Goal: Task Accomplishment & Management: Manage account settings

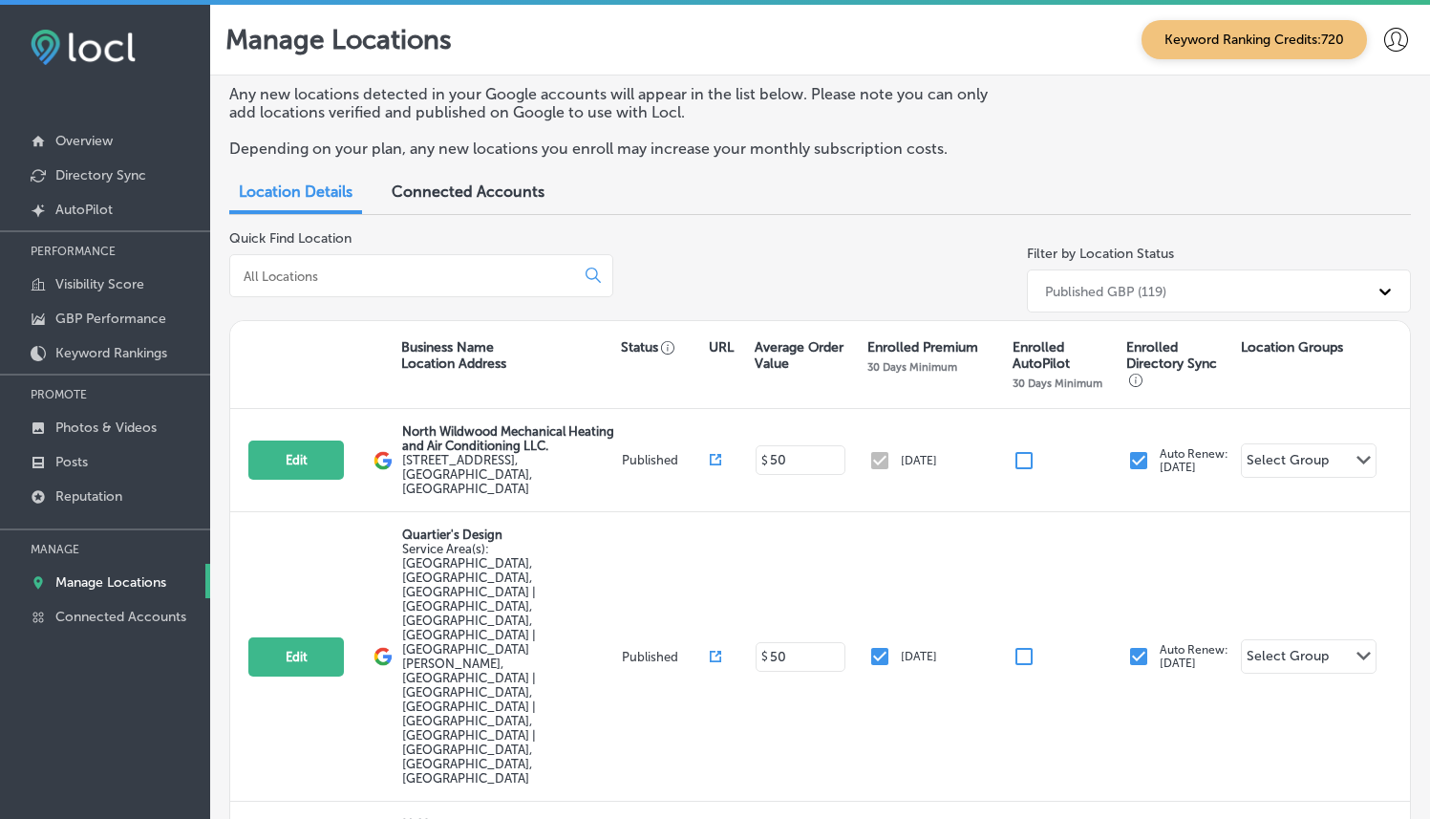
click at [398, 277] on input at bounding box center [406, 275] width 329 height 17
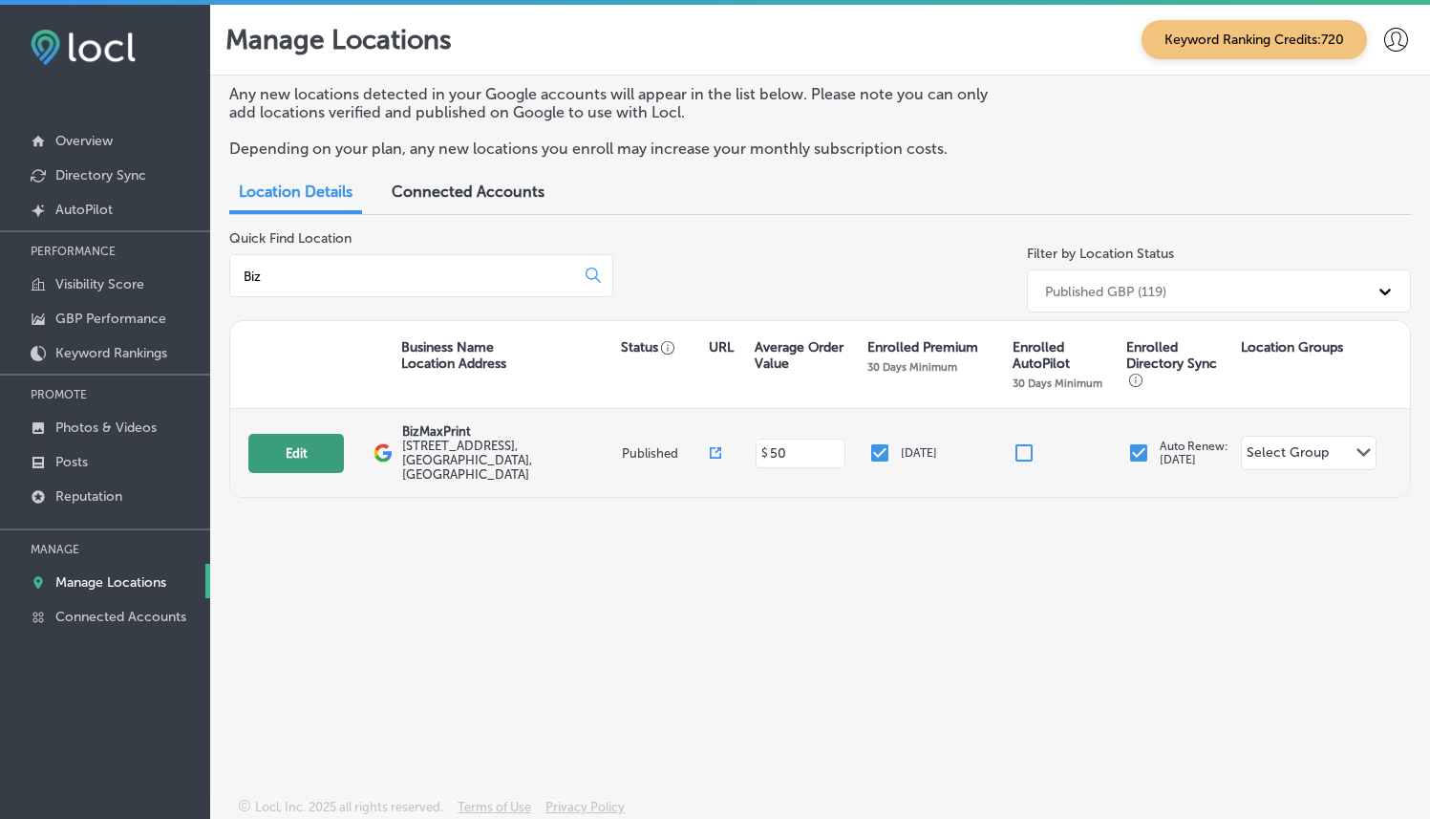
type input "Biz"
click at [283, 439] on button "Edit" at bounding box center [296, 453] width 96 height 39
select select "US"
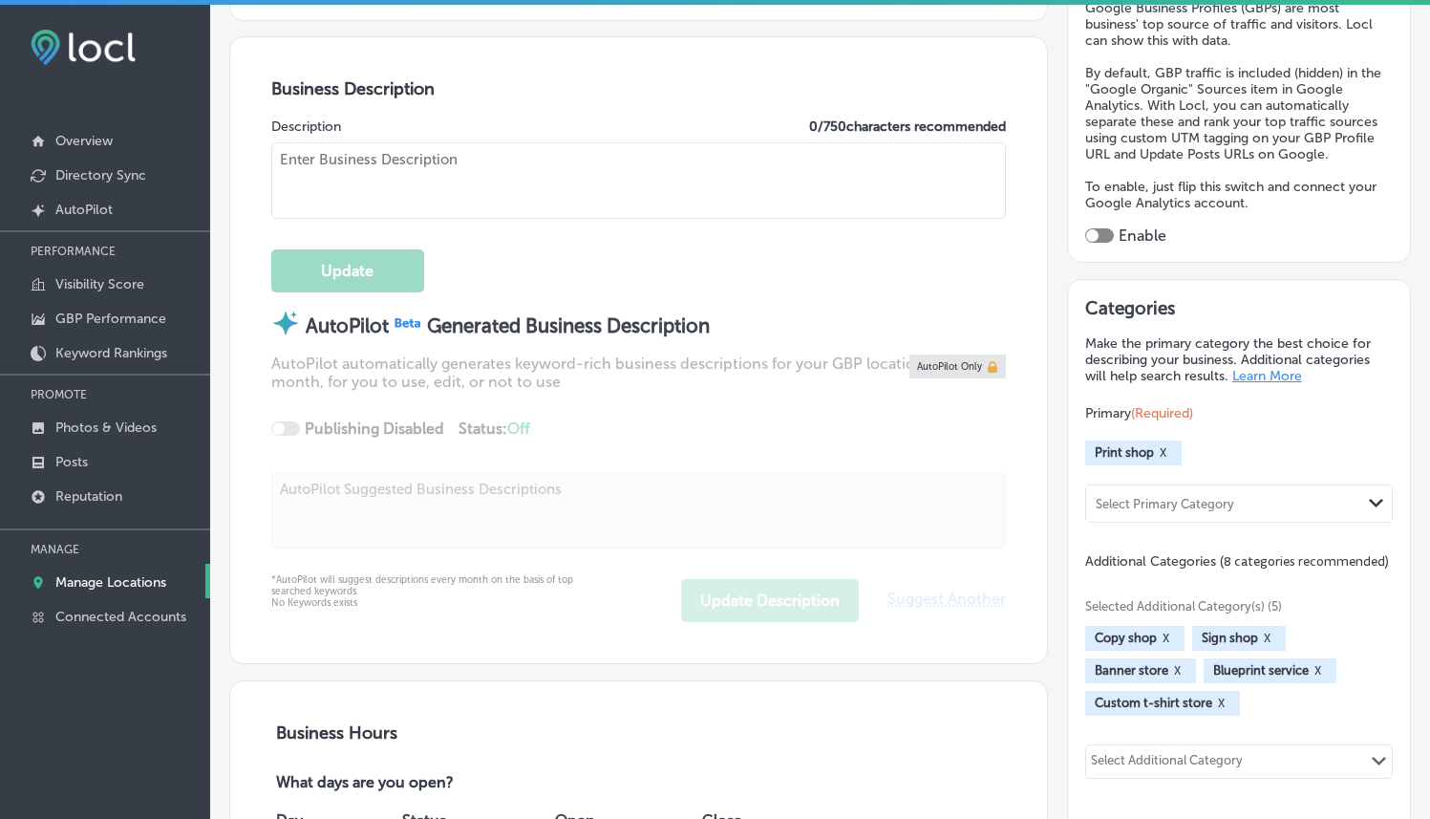
checkbox input "true"
type input "BizMaxPrint"
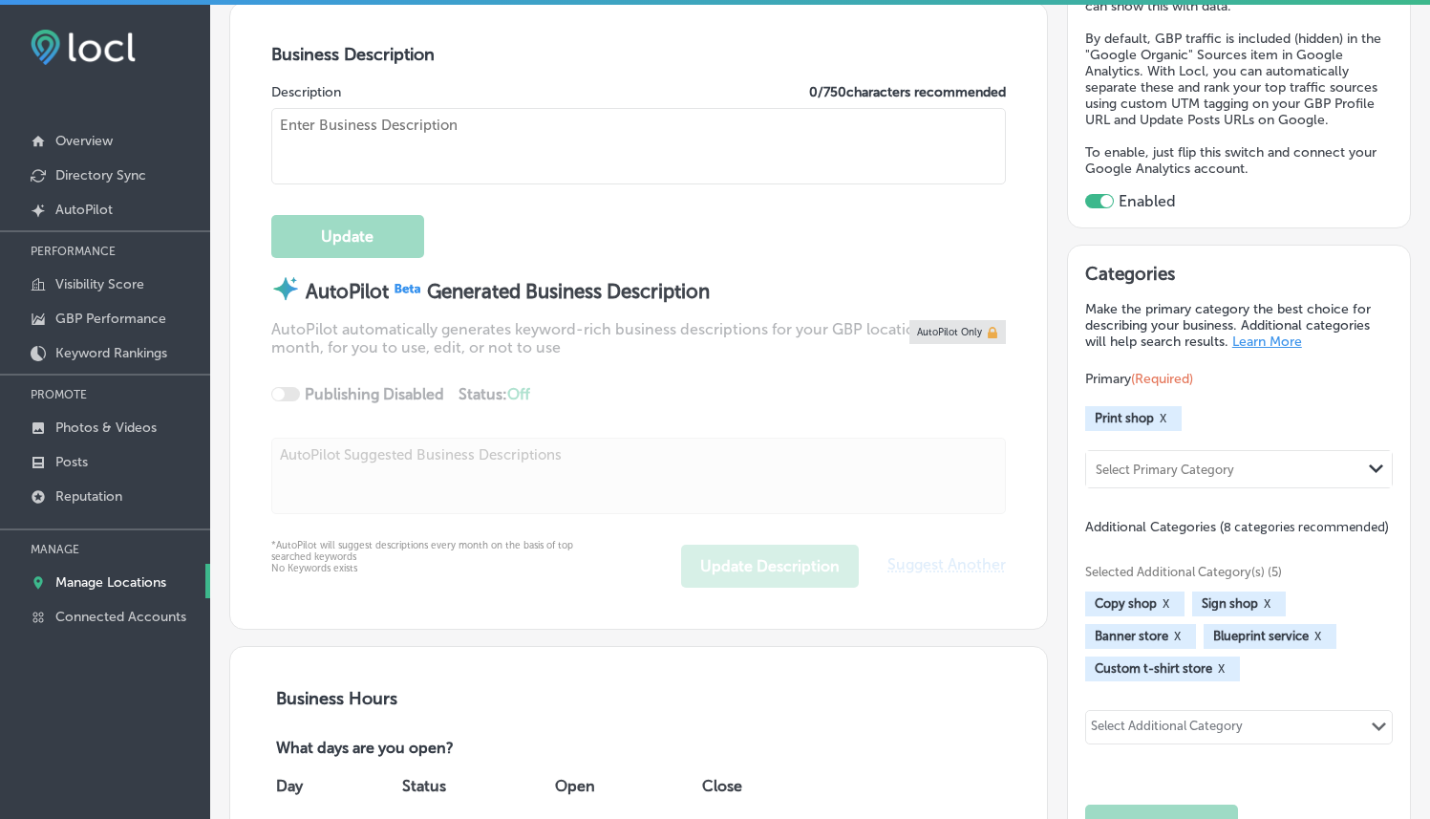
type input "[STREET_ADDRESS]"
type input "Augusta"
type input "30909"
type input "US"
type input "[URL][DOMAIN_NAME]"
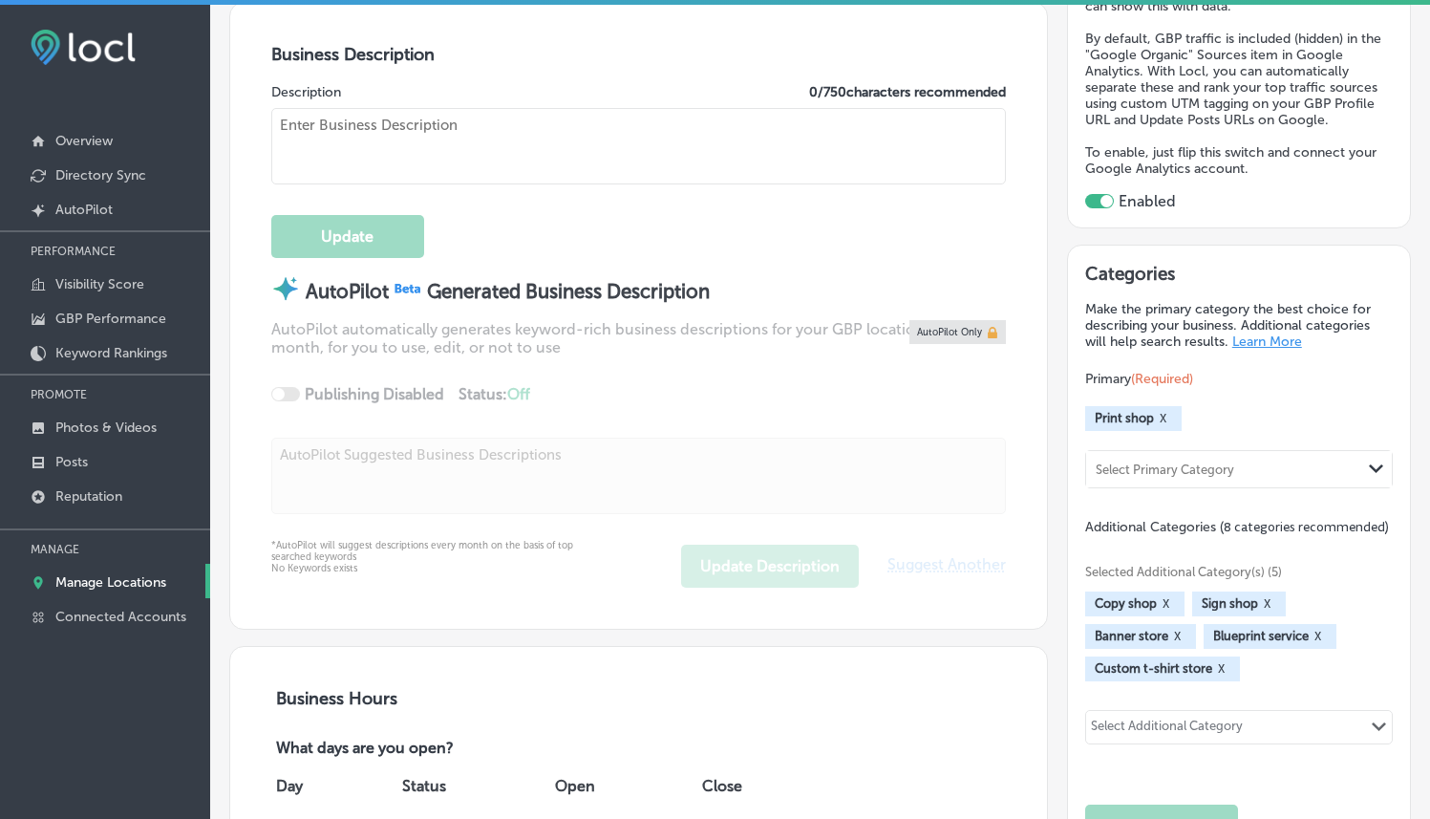
type textarea "BizMaxPrint in [GEOGRAPHIC_DATA], [GEOGRAPHIC_DATA] is your go-to destination f…"
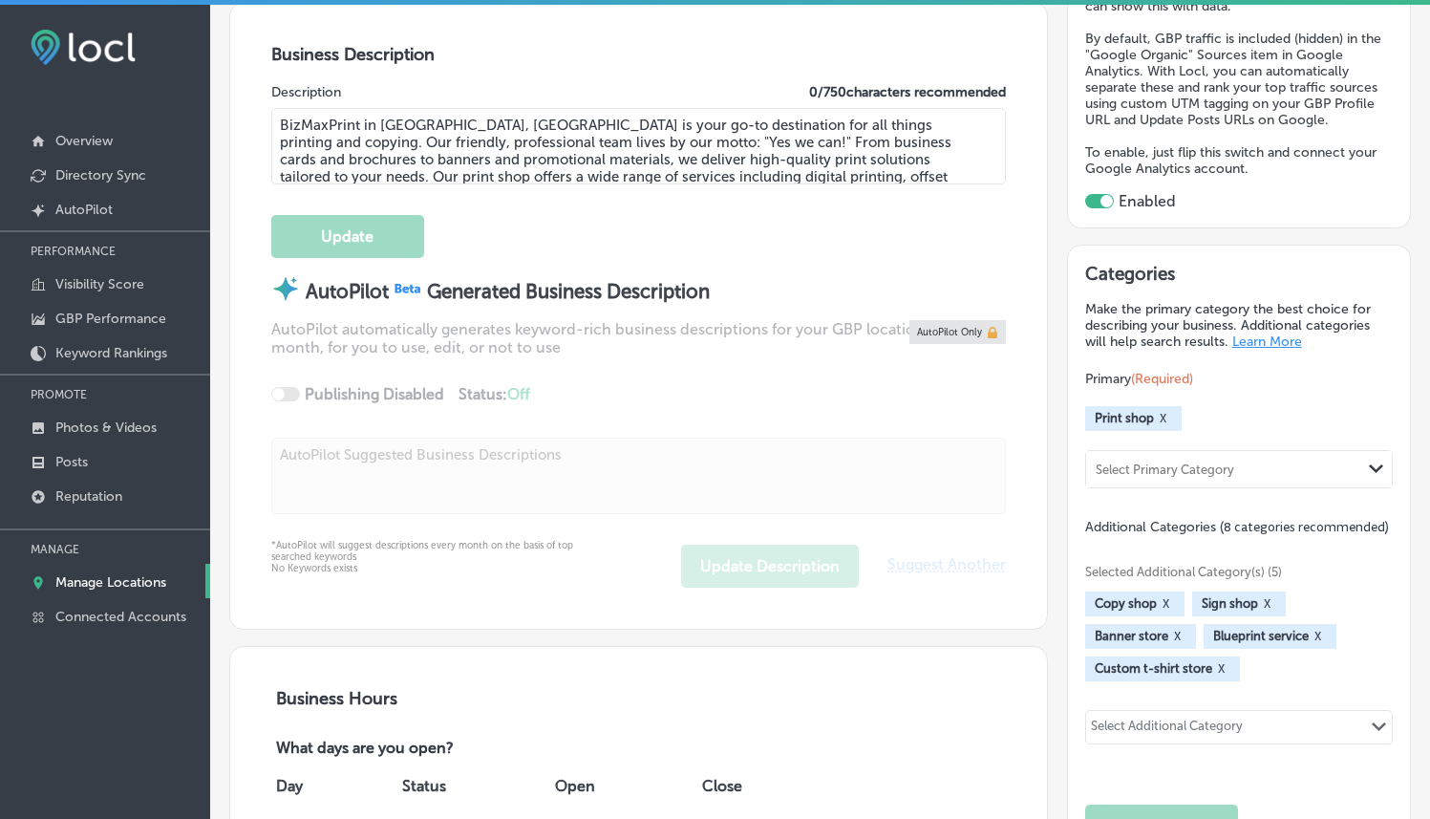
scroll to position [614, 0]
type input "[PHONE_NUMBER]"
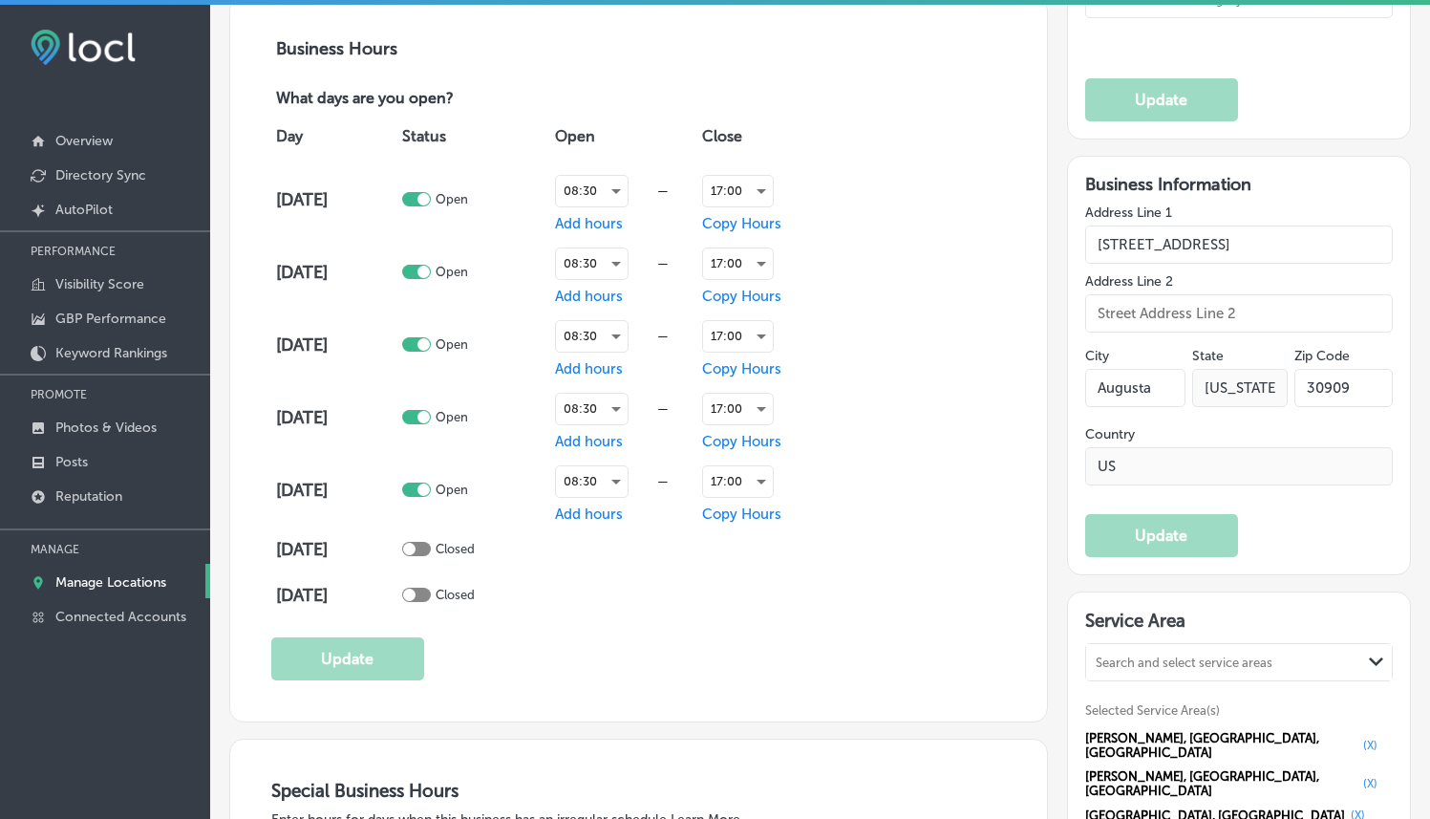
scroll to position [1687, 0]
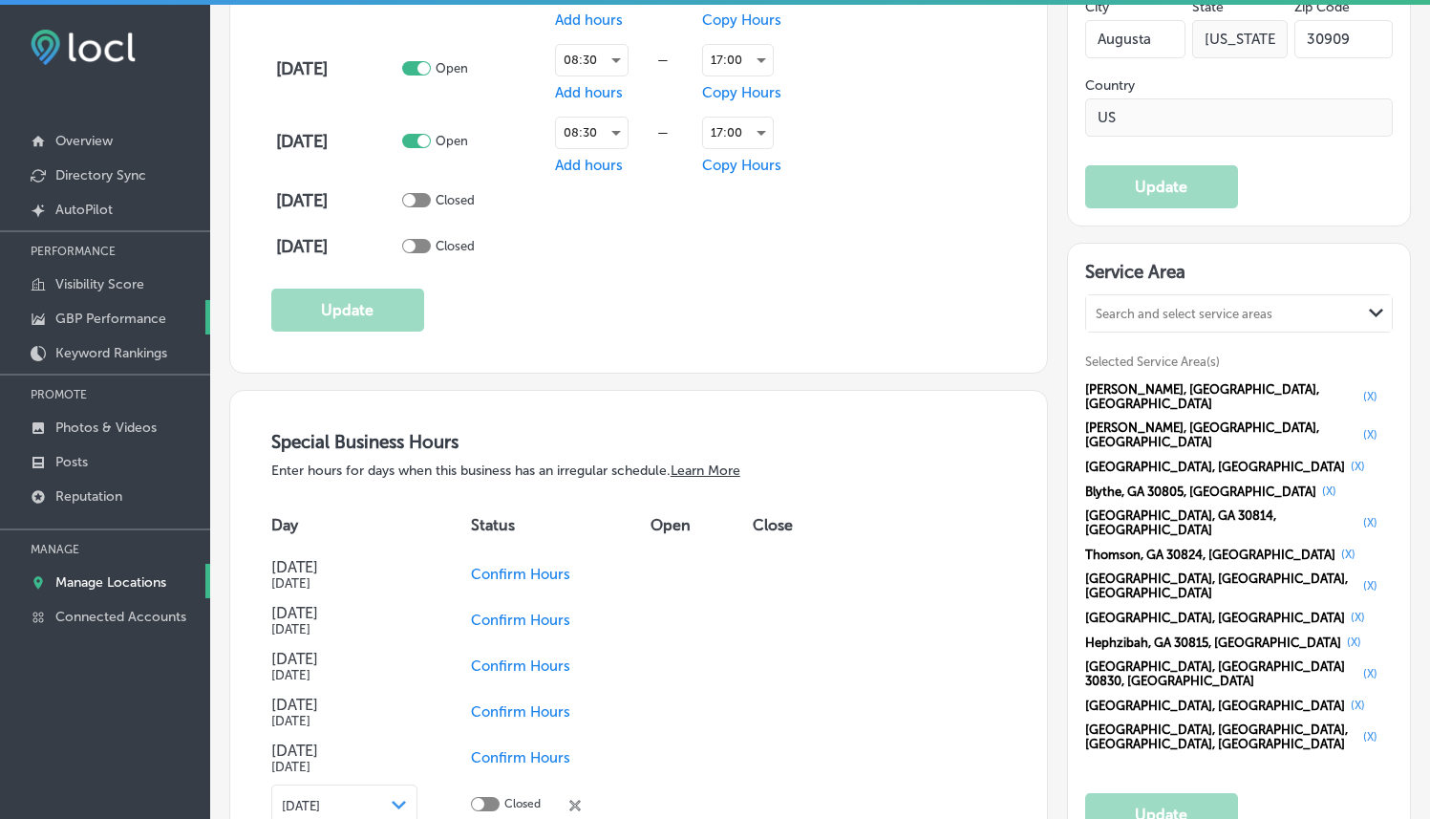
click at [122, 316] on p "GBP Performance" at bounding box center [110, 318] width 111 height 16
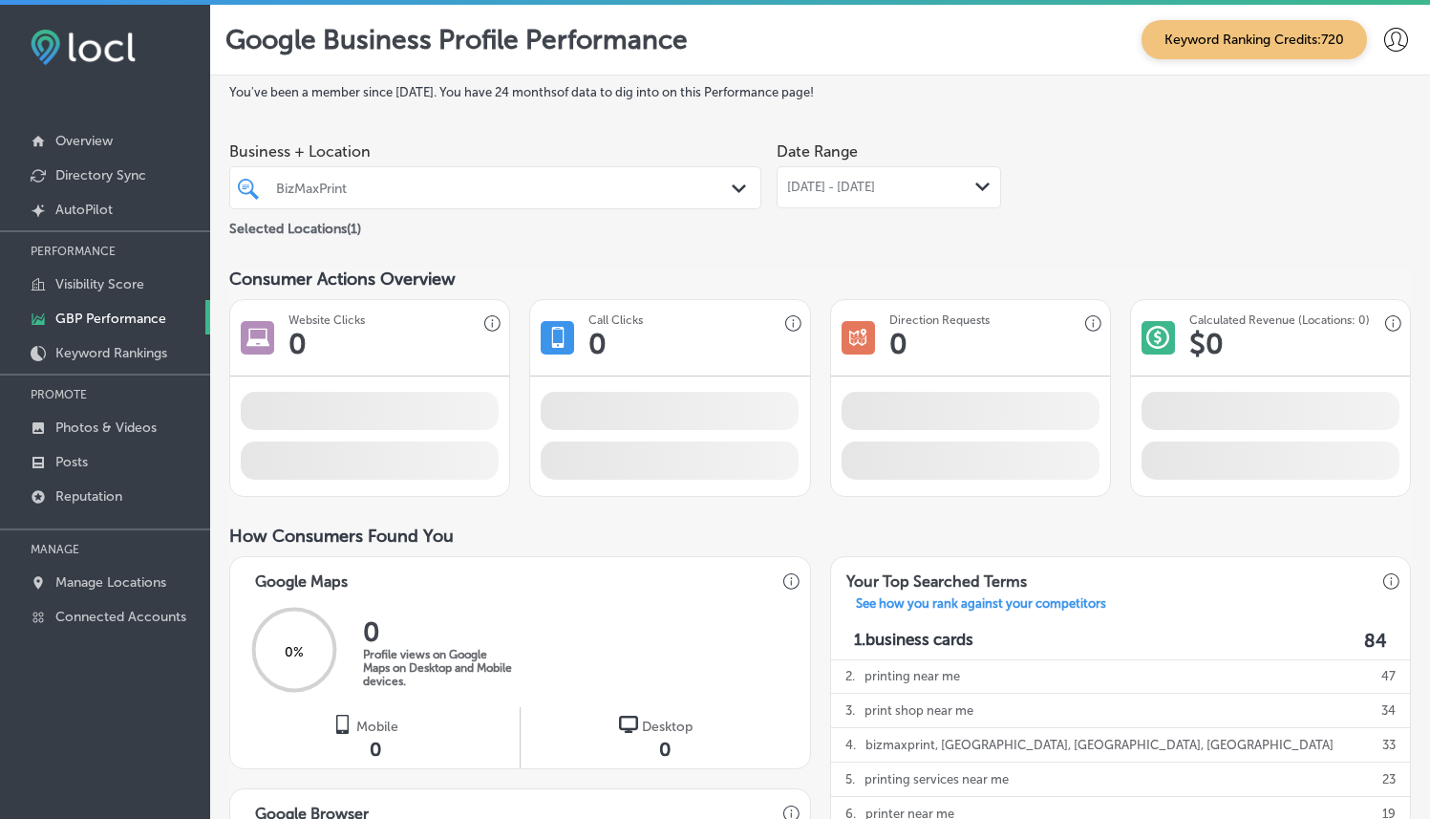
click at [378, 190] on div "BizMaxPrint" at bounding box center [504, 188] width 457 height 16
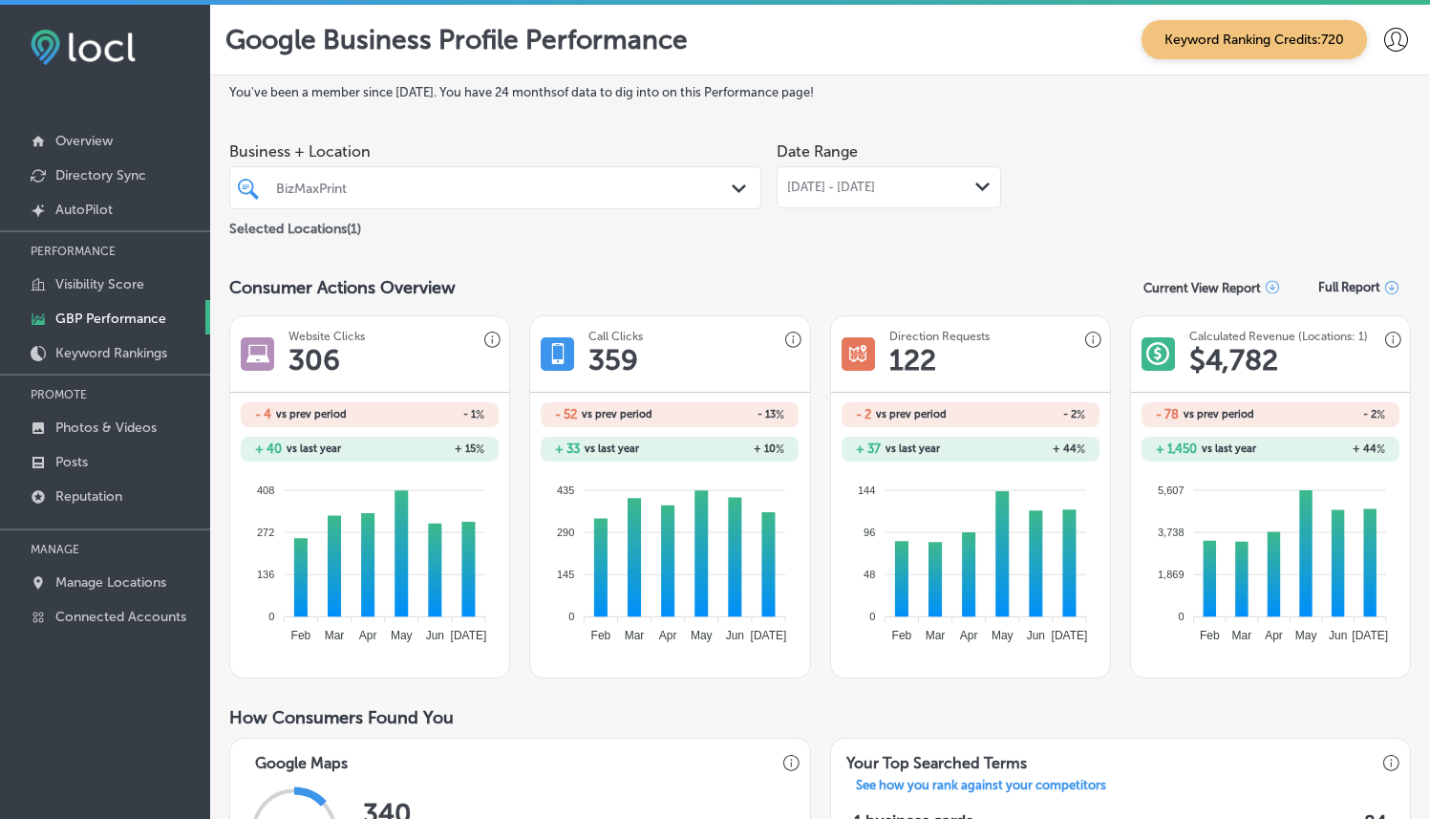
click at [924, 198] on div "[DATE] - [DATE] Path Created with Sketch." at bounding box center [889, 187] width 224 height 42
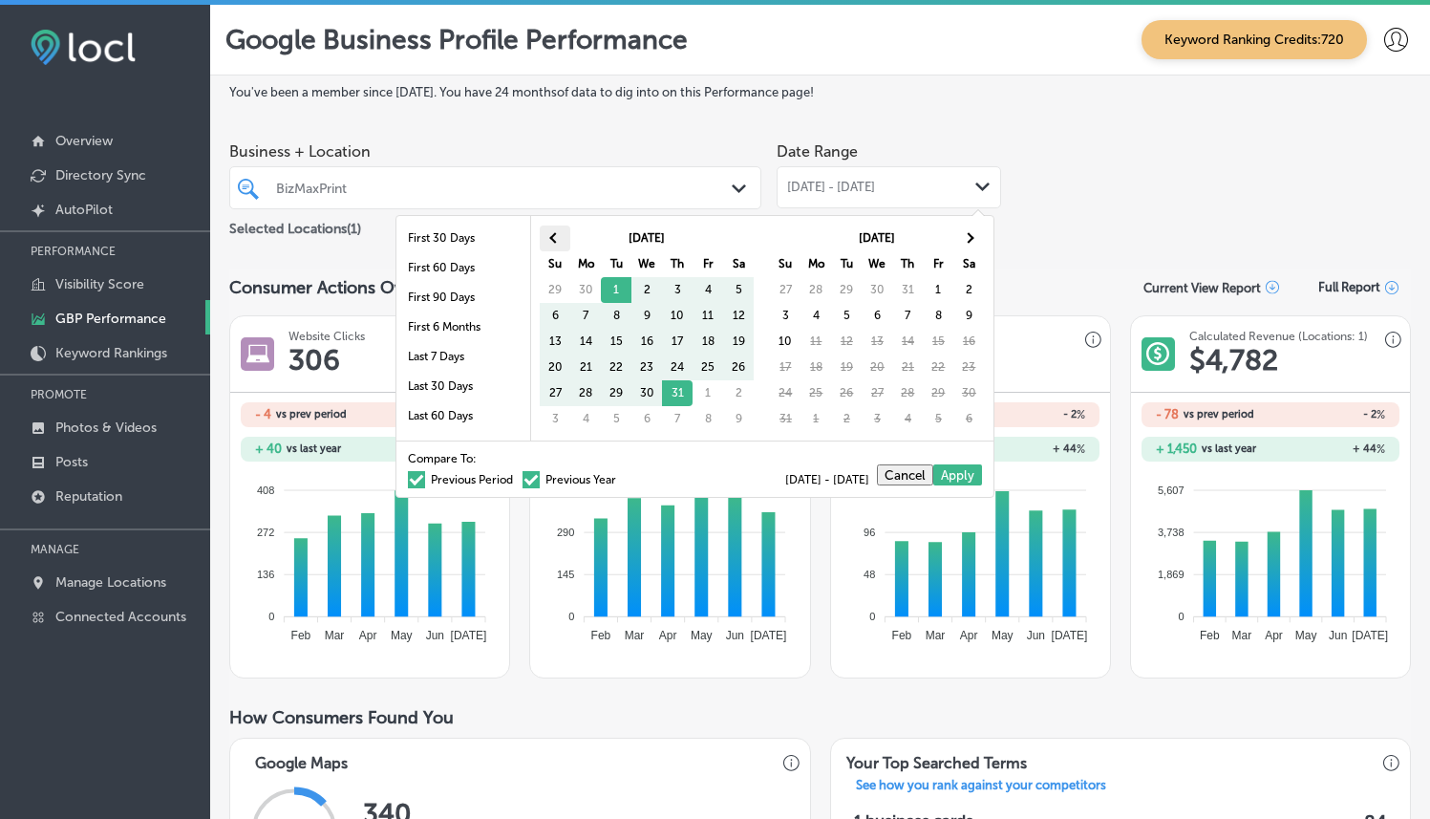
click at [563, 245] on th at bounding box center [555, 238] width 31 height 26
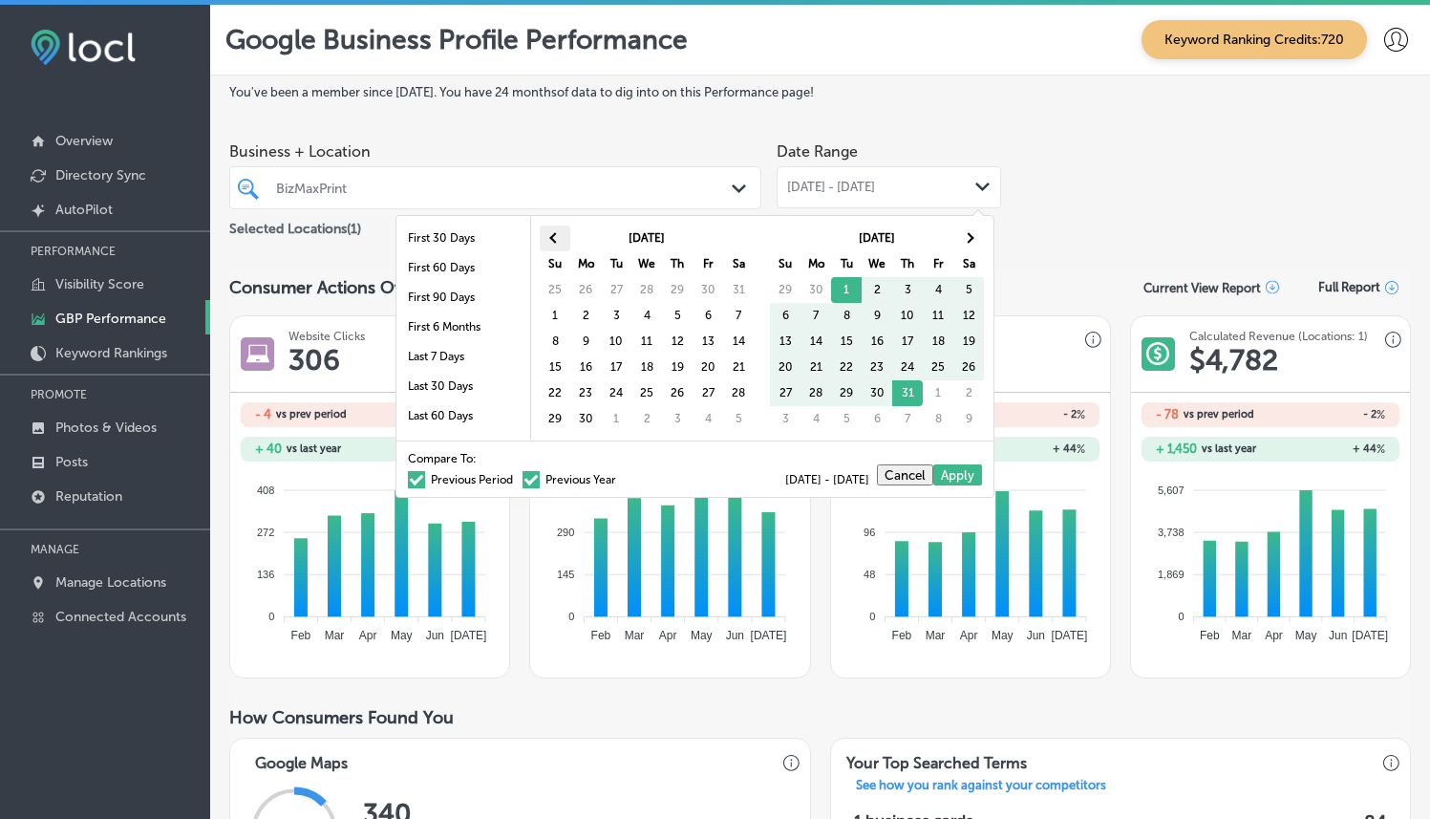
click at [561, 239] on th at bounding box center [555, 238] width 31 height 26
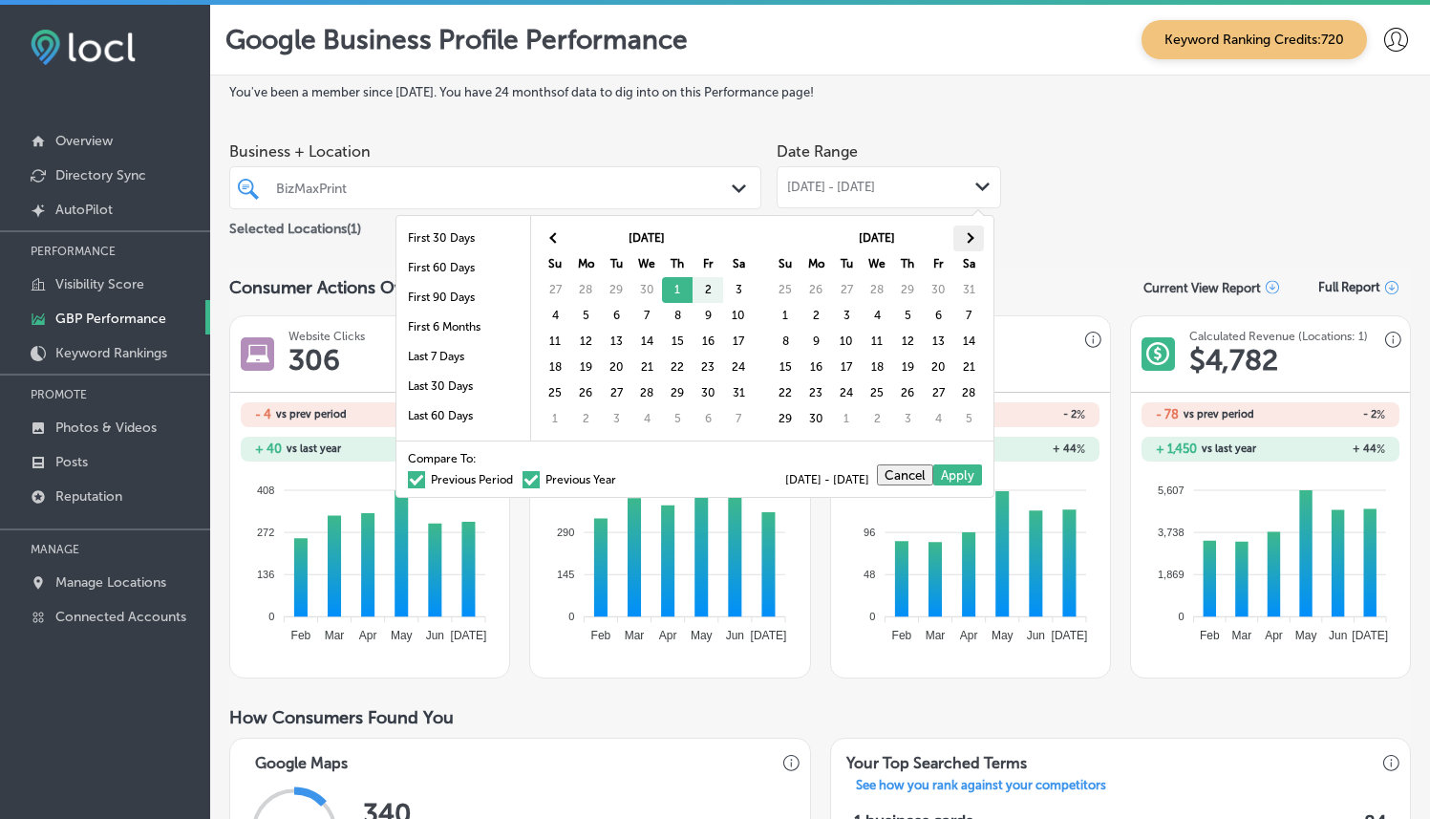
click at [970, 237] on span at bounding box center [969, 237] width 11 height 11
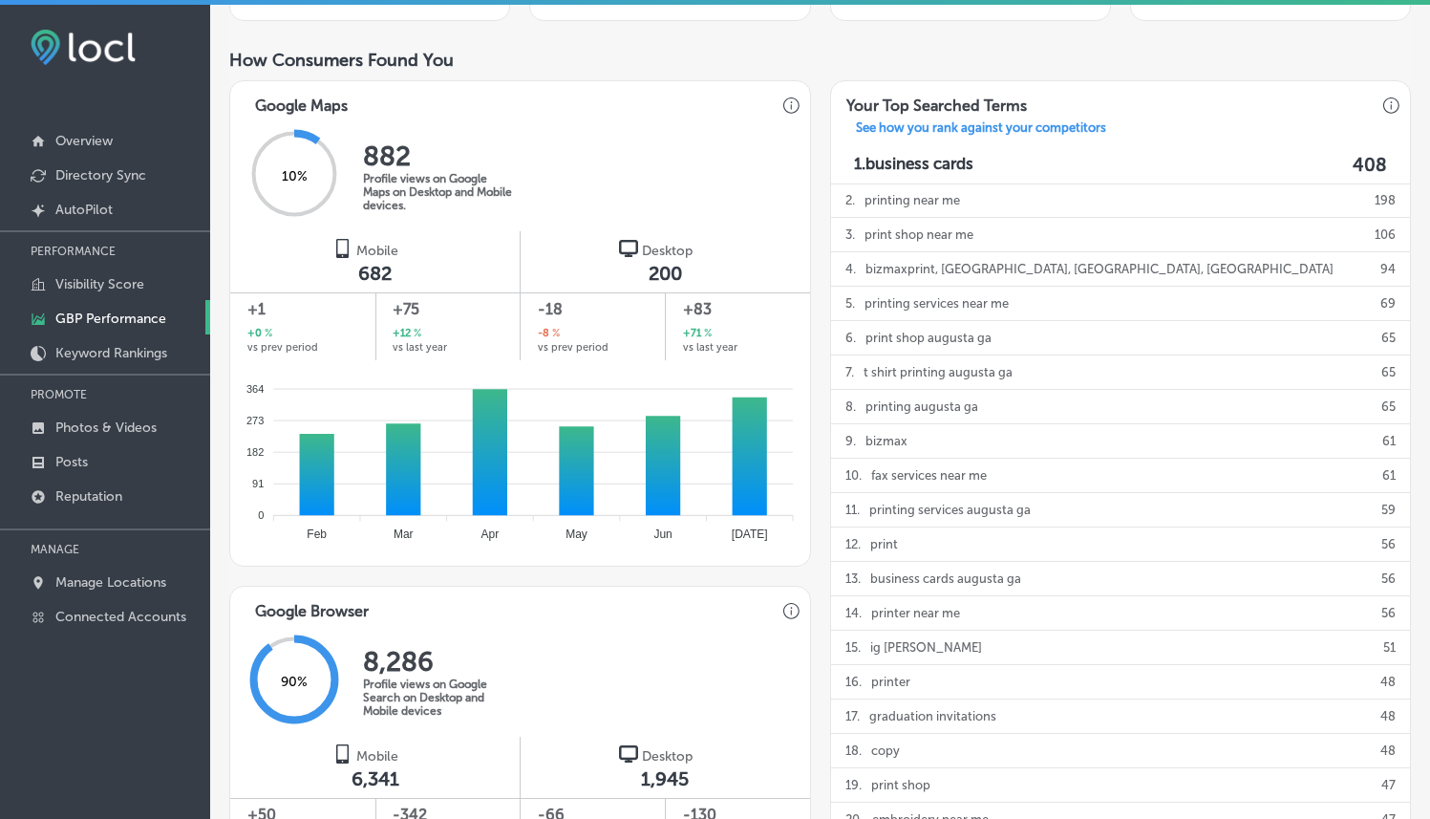
scroll to position [659, 0]
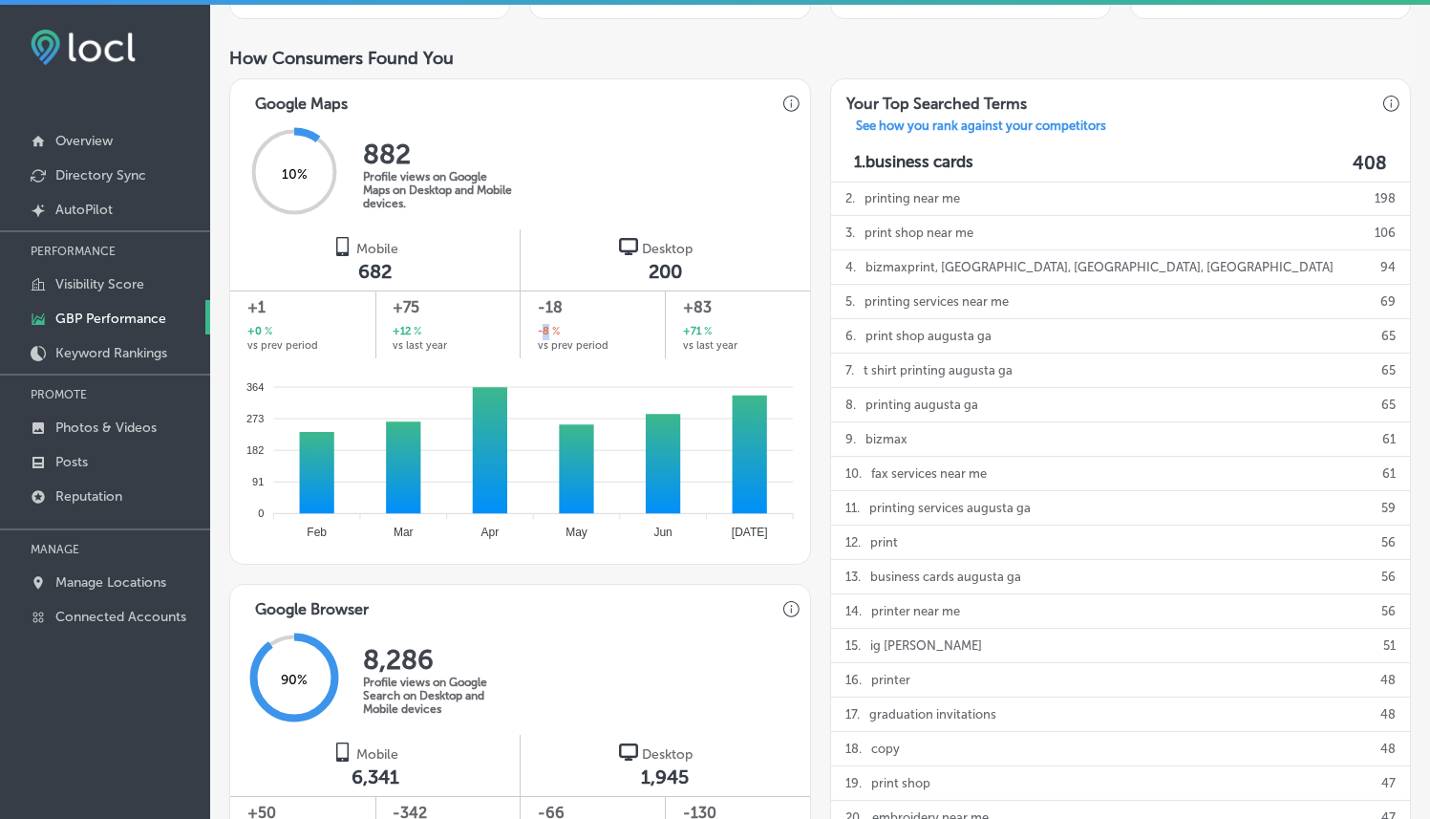
drag, startPoint x: 556, startPoint y: 330, endPoint x: 537, endPoint y: 332, distance: 19.3
click at [538, 332] on div "-8 % vs prev period" at bounding box center [593, 337] width 111 height 27
click at [625, 325] on div "-8 % vs prev period" at bounding box center [593, 337] width 111 height 27
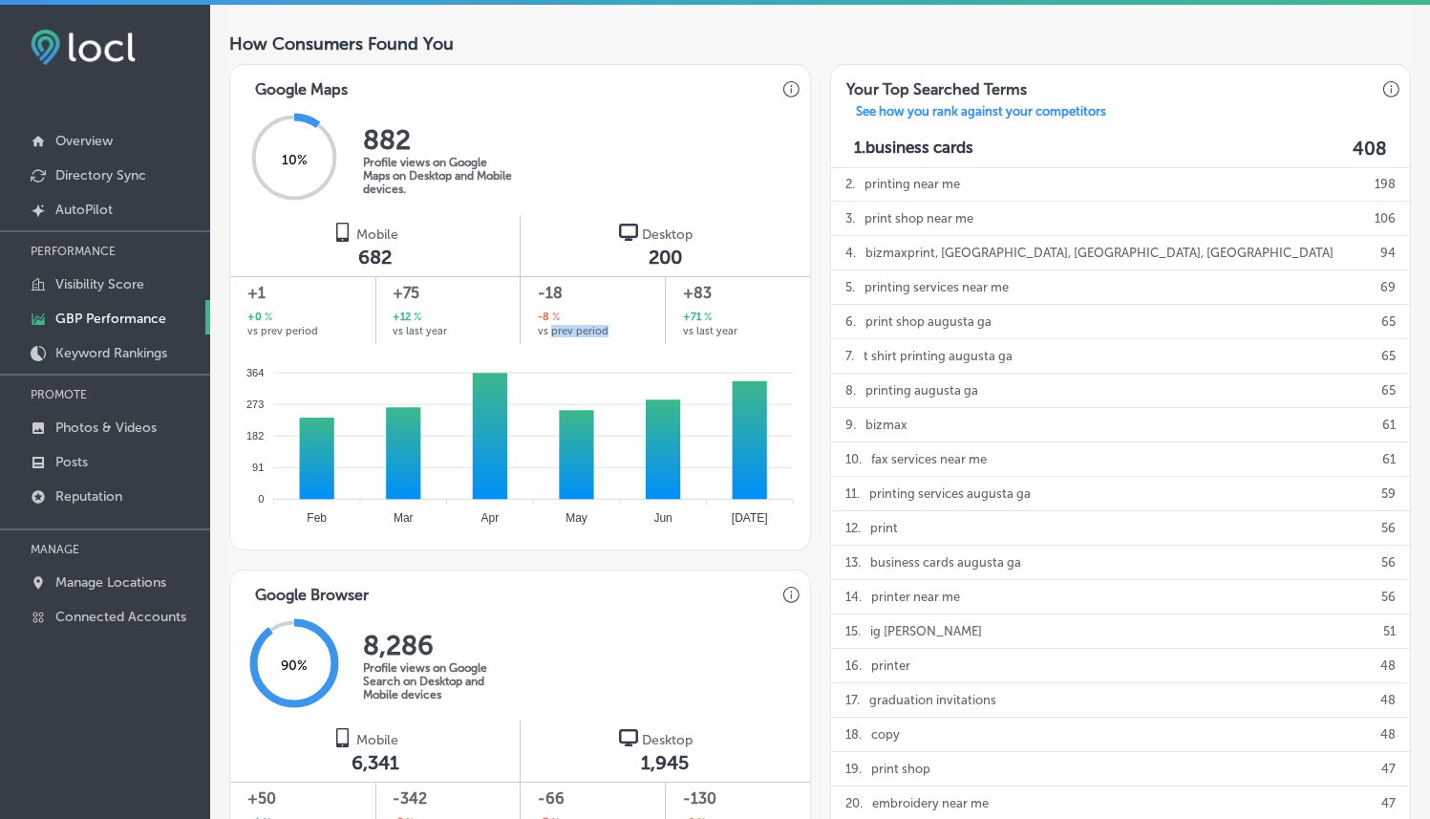
drag, startPoint x: 545, startPoint y: 332, endPoint x: 635, endPoint y: 336, distance: 89.9
click at [635, 336] on div "-18 -8 % vs prev period" at bounding box center [593, 310] width 144 height 68
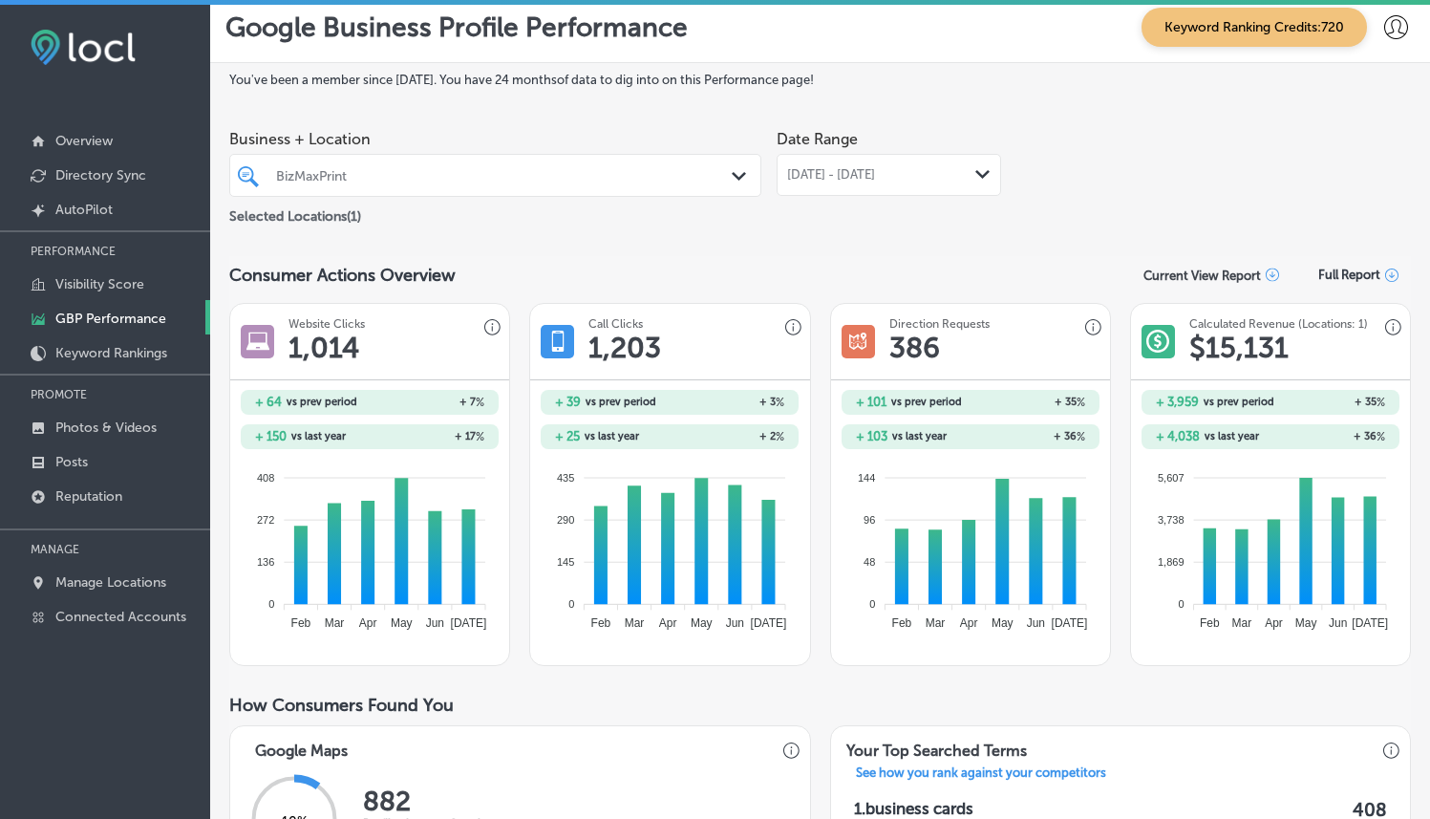
scroll to position [0, 0]
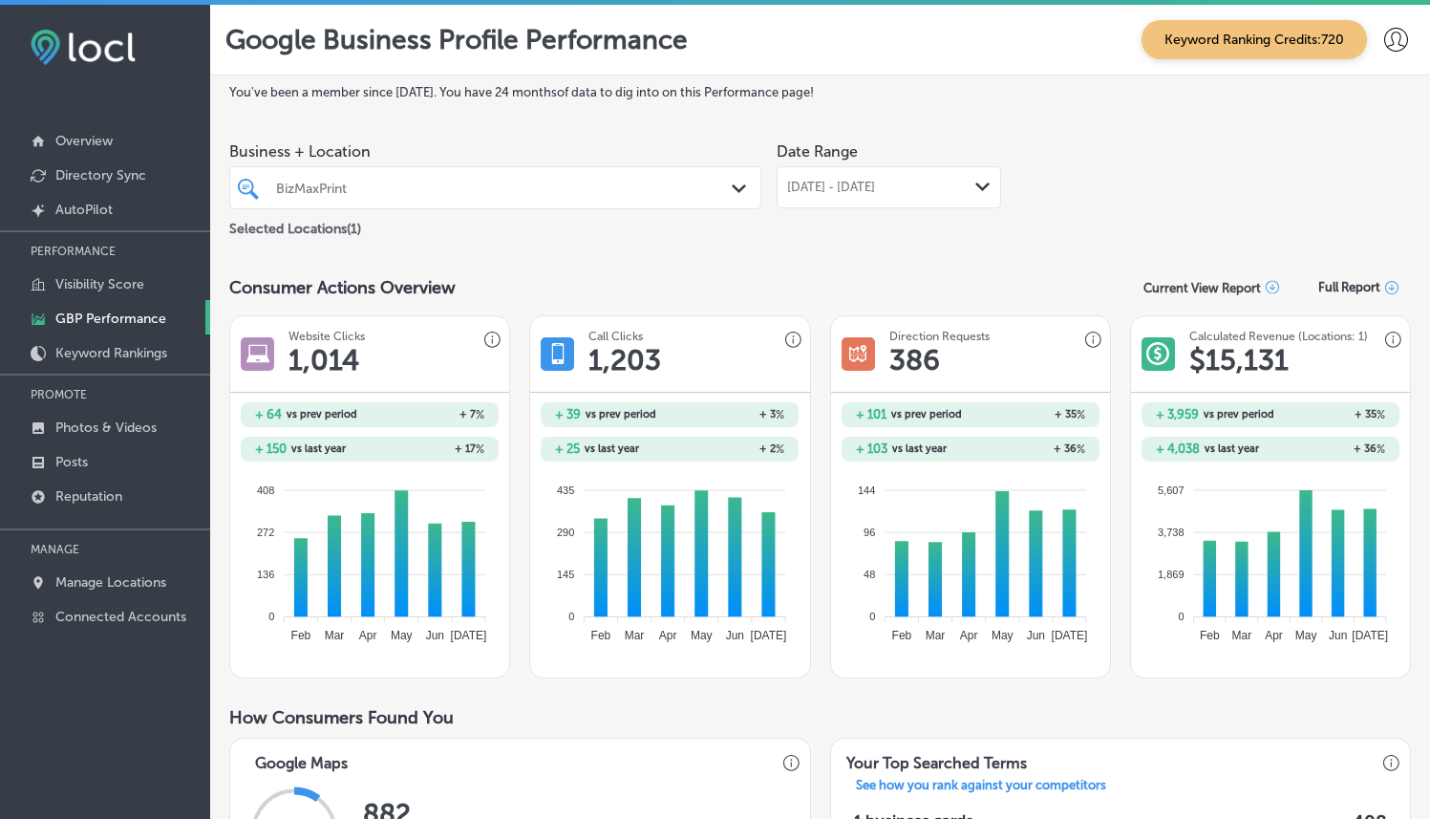
click at [976, 190] on icon "Path Created with Sketch." at bounding box center [982, 186] width 14 height 9
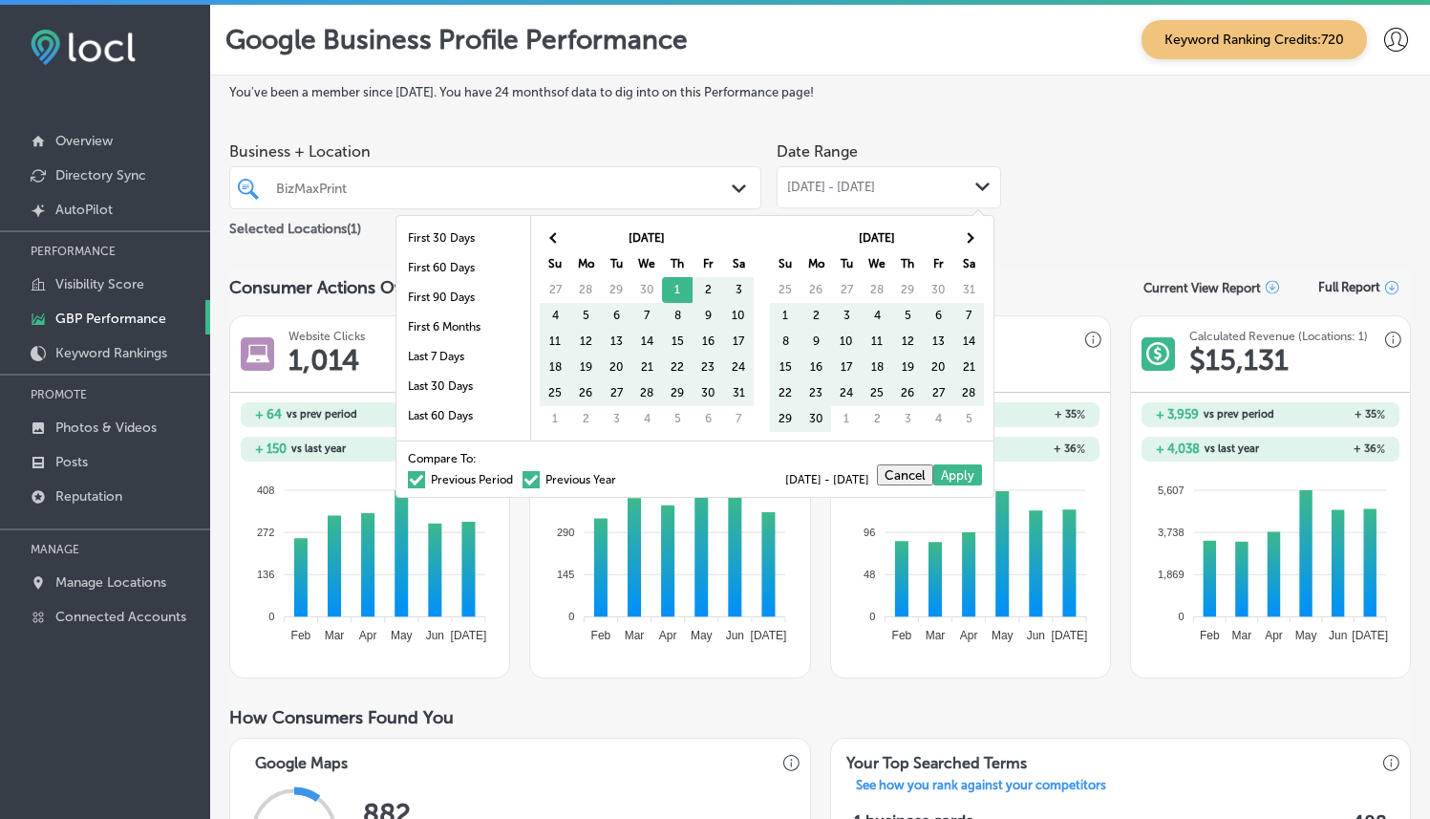
click at [408, 481] on span at bounding box center [416, 479] width 17 height 17
click at [517, 477] on input "Previous Period" at bounding box center [517, 477] width 0 height 0
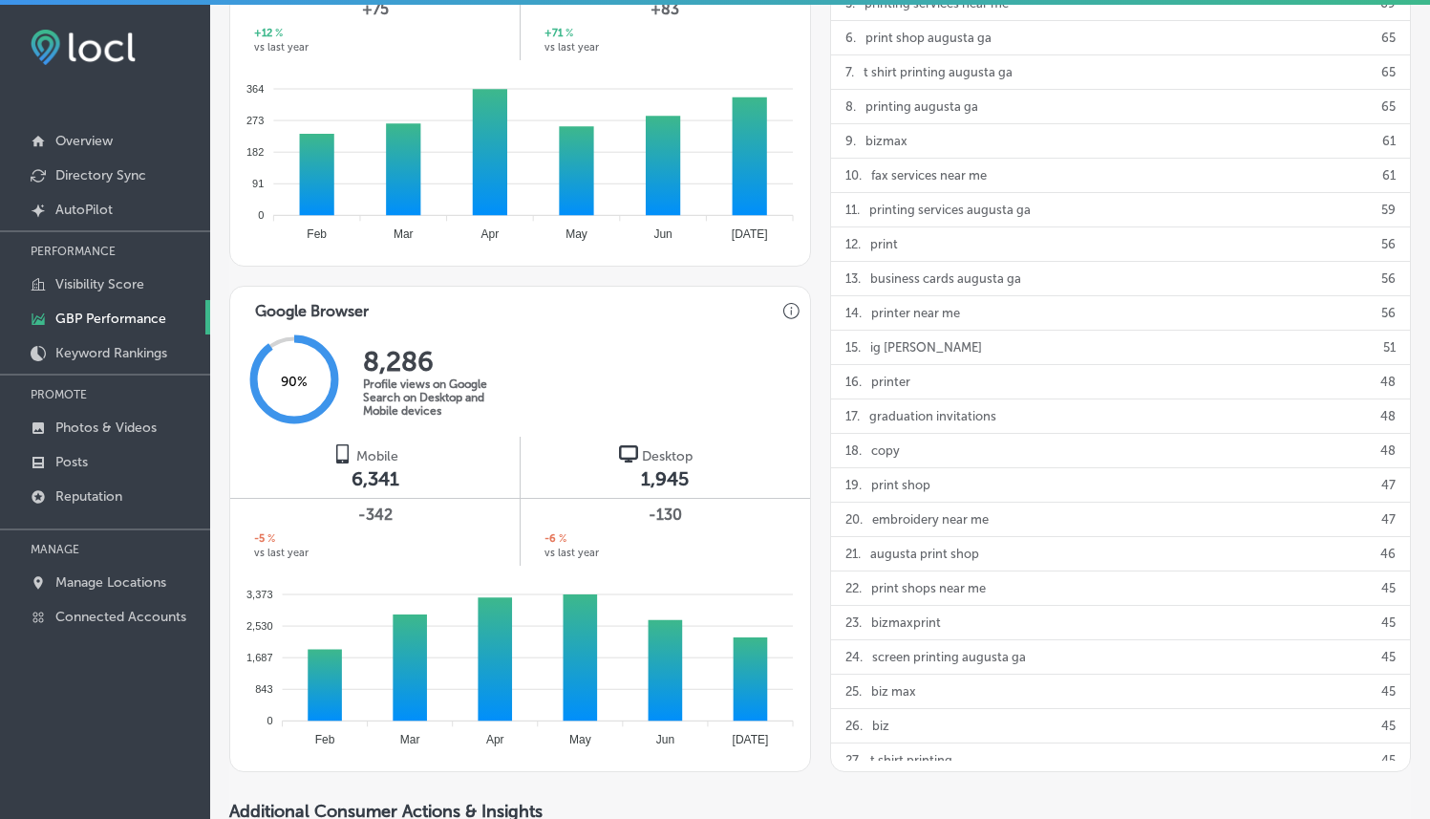
scroll to position [930, 0]
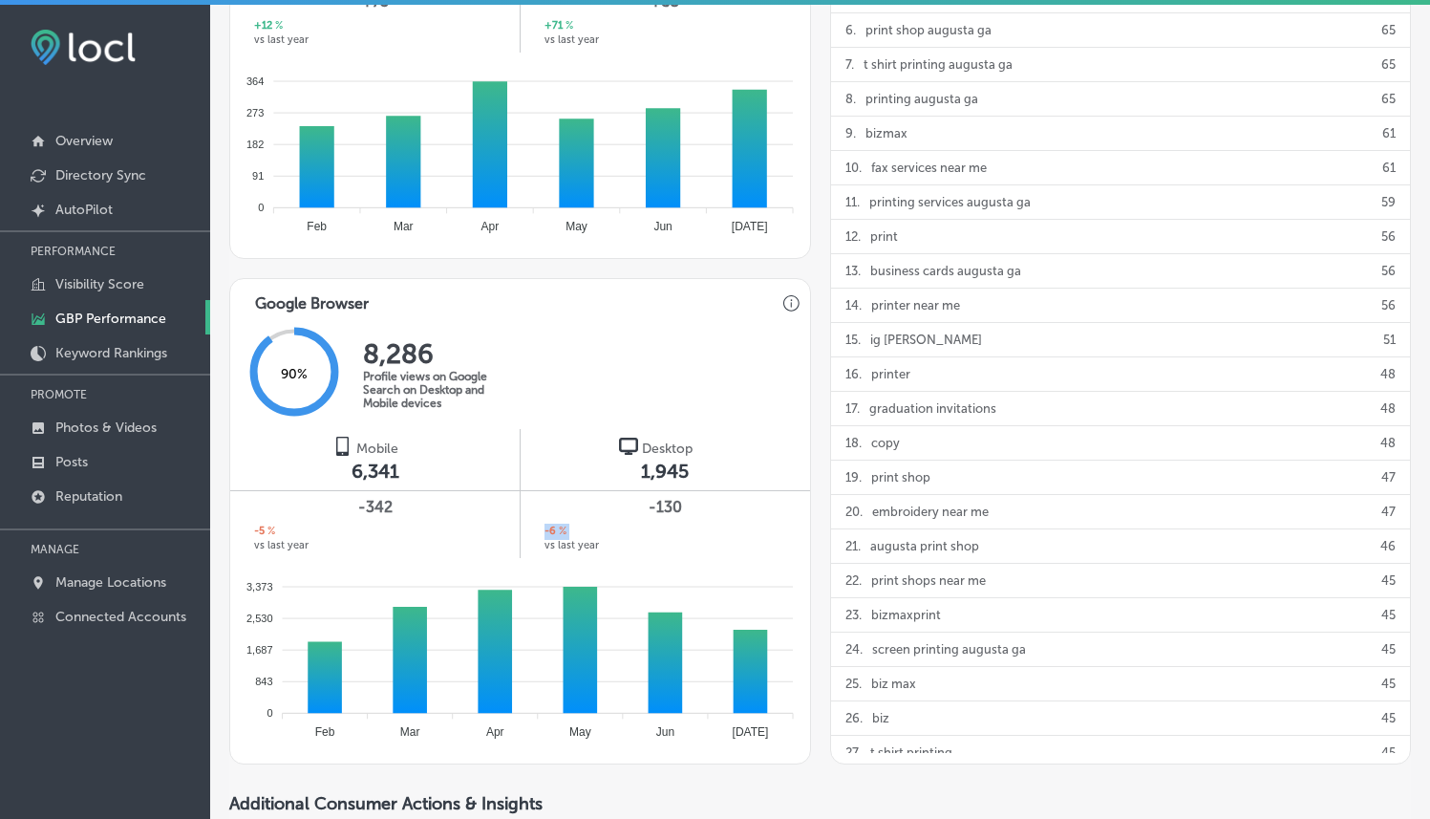
drag, startPoint x: 538, startPoint y: 530, endPoint x: 586, endPoint y: 529, distance: 48.7
click at [586, 529] on div "-130 -6 % vs last year" at bounding box center [665, 524] width 288 height 68
click at [745, 393] on div "90 % 8,286 Profile views on Google Search on Desktop and Mobile devices" at bounding box center [520, 373] width 580 height 111
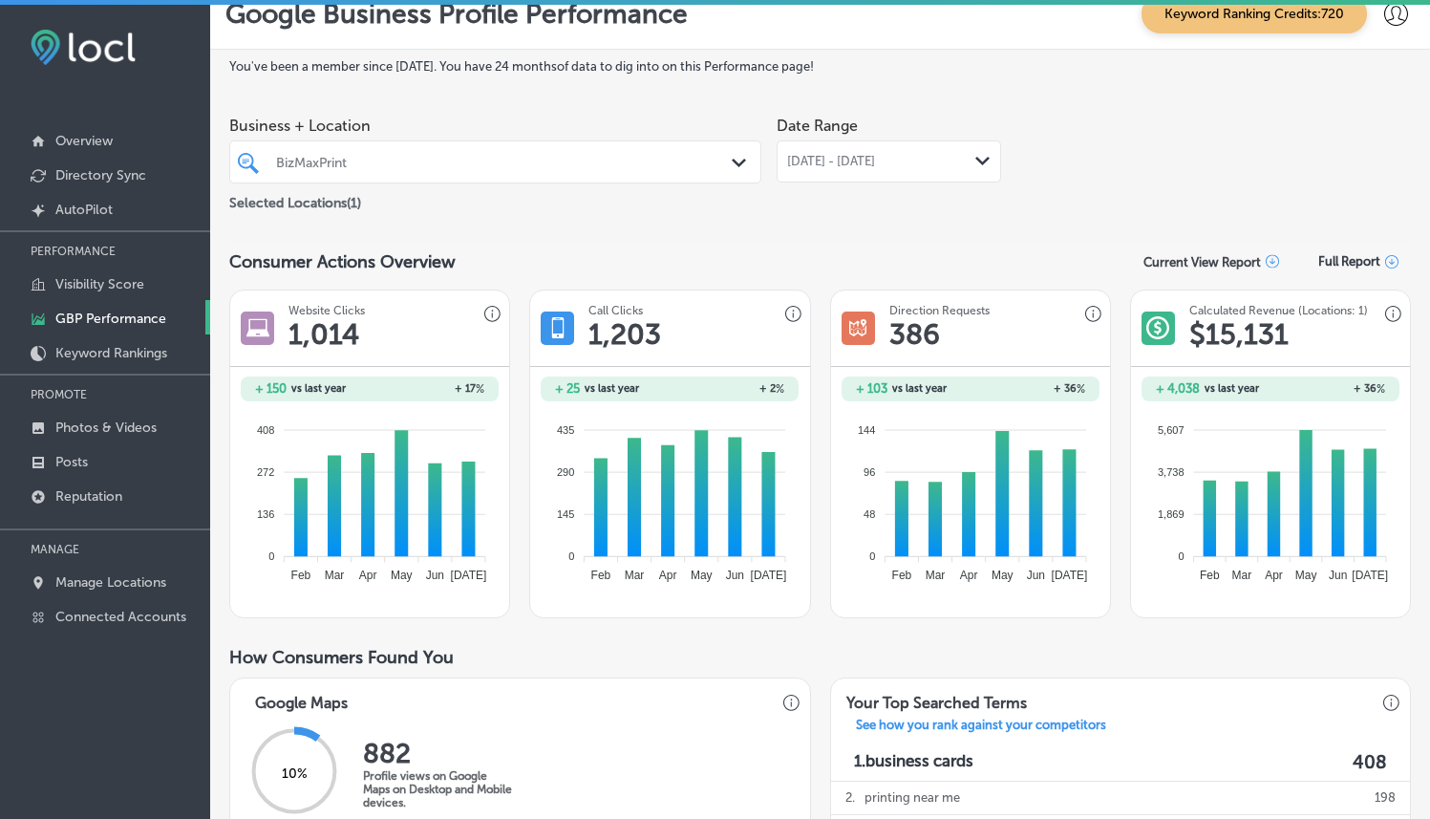
scroll to position [0, 0]
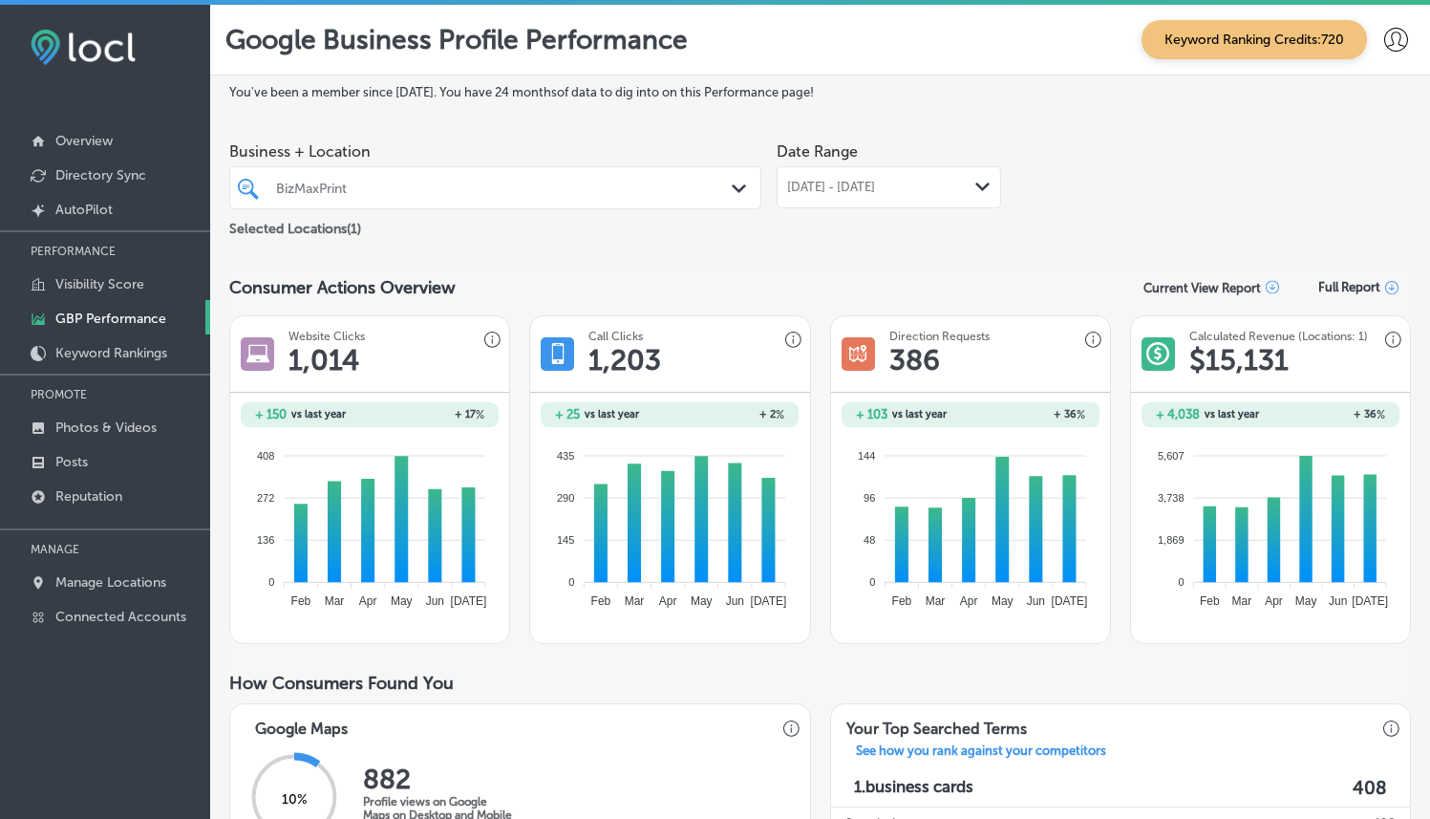
click at [906, 178] on div "[DATE] - [DATE] Path Created with Sketch." at bounding box center [889, 187] width 224 height 42
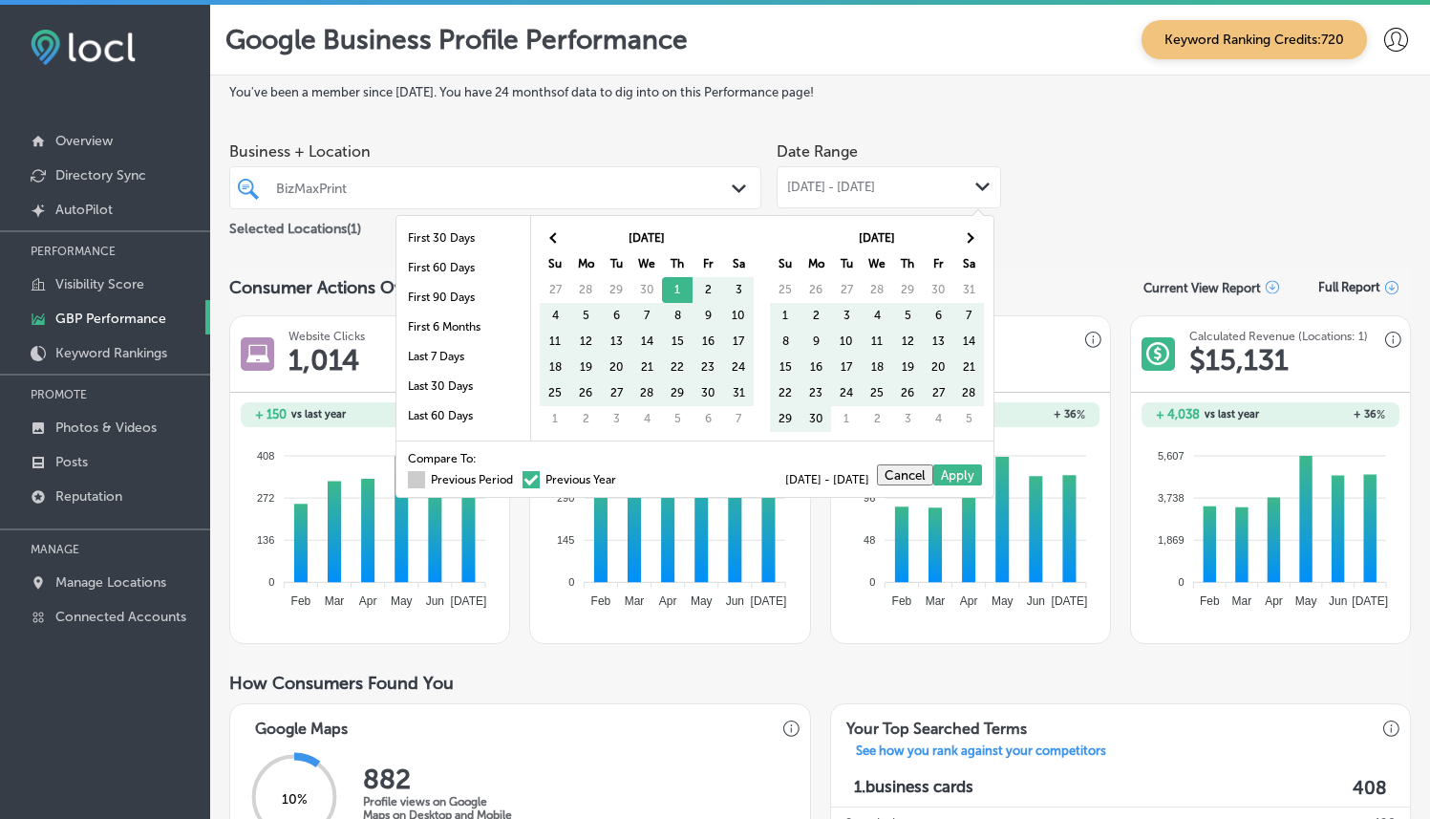
click at [411, 480] on label "Previous Period" at bounding box center [460, 479] width 105 height 11
click at [517, 477] on input "Previous Period" at bounding box center [517, 477] width 0 height 0
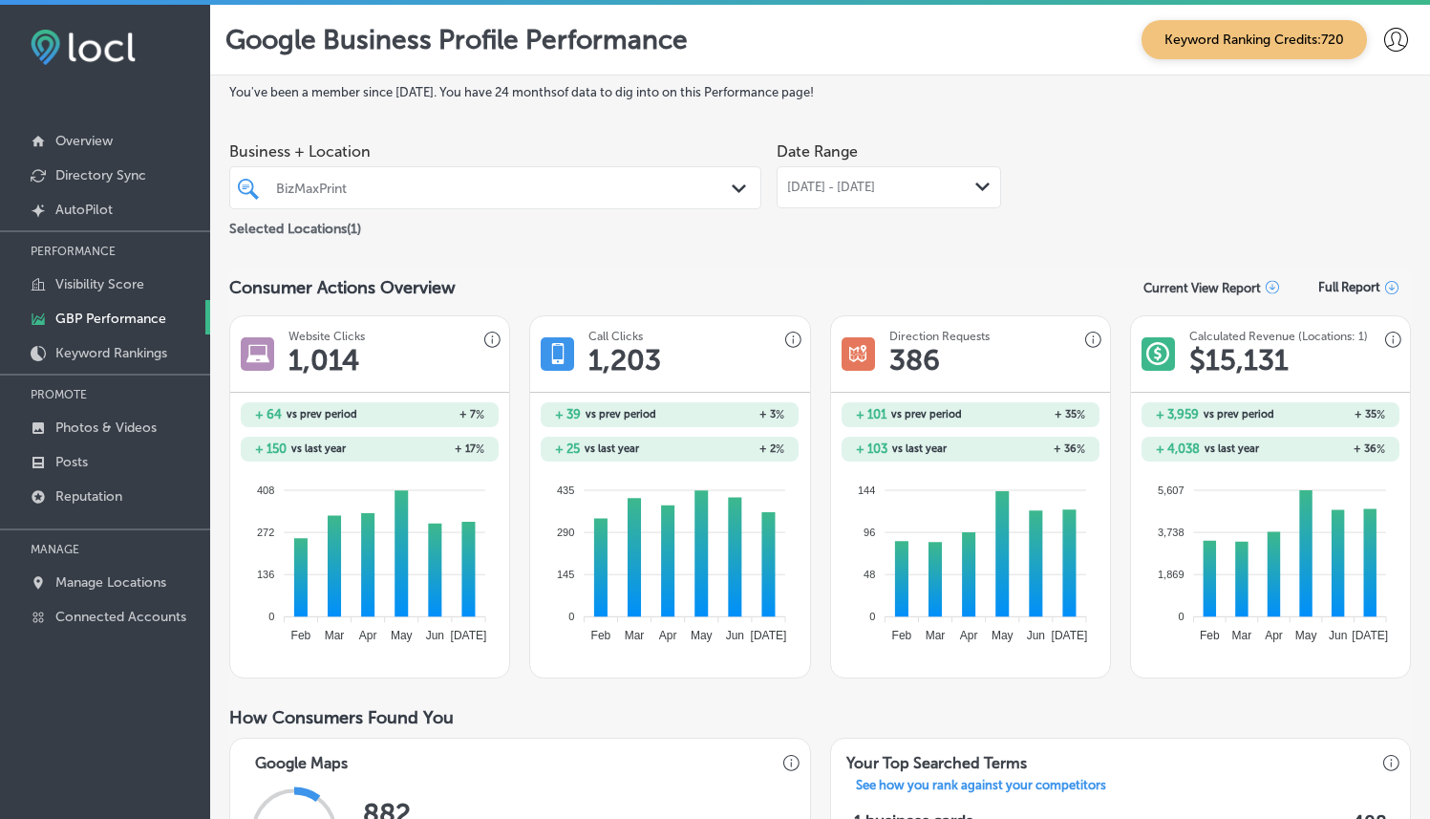
click at [875, 183] on span "[DATE] - [DATE]" at bounding box center [831, 187] width 88 height 15
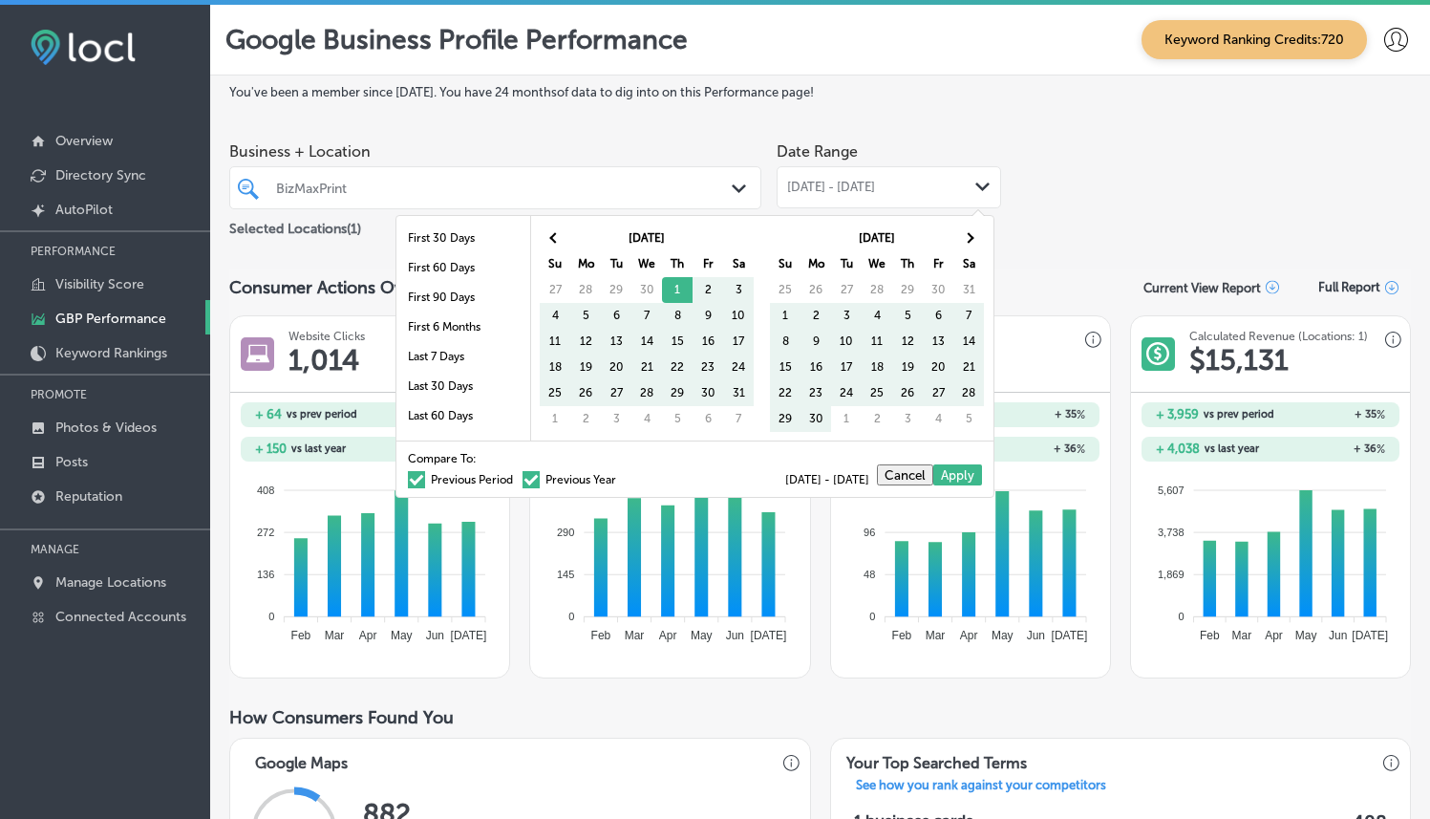
click at [522, 483] on span at bounding box center [530, 479] width 17 height 17
click at [620, 477] on input "Previous Year" at bounding box center [620, 477] width 0 height 0
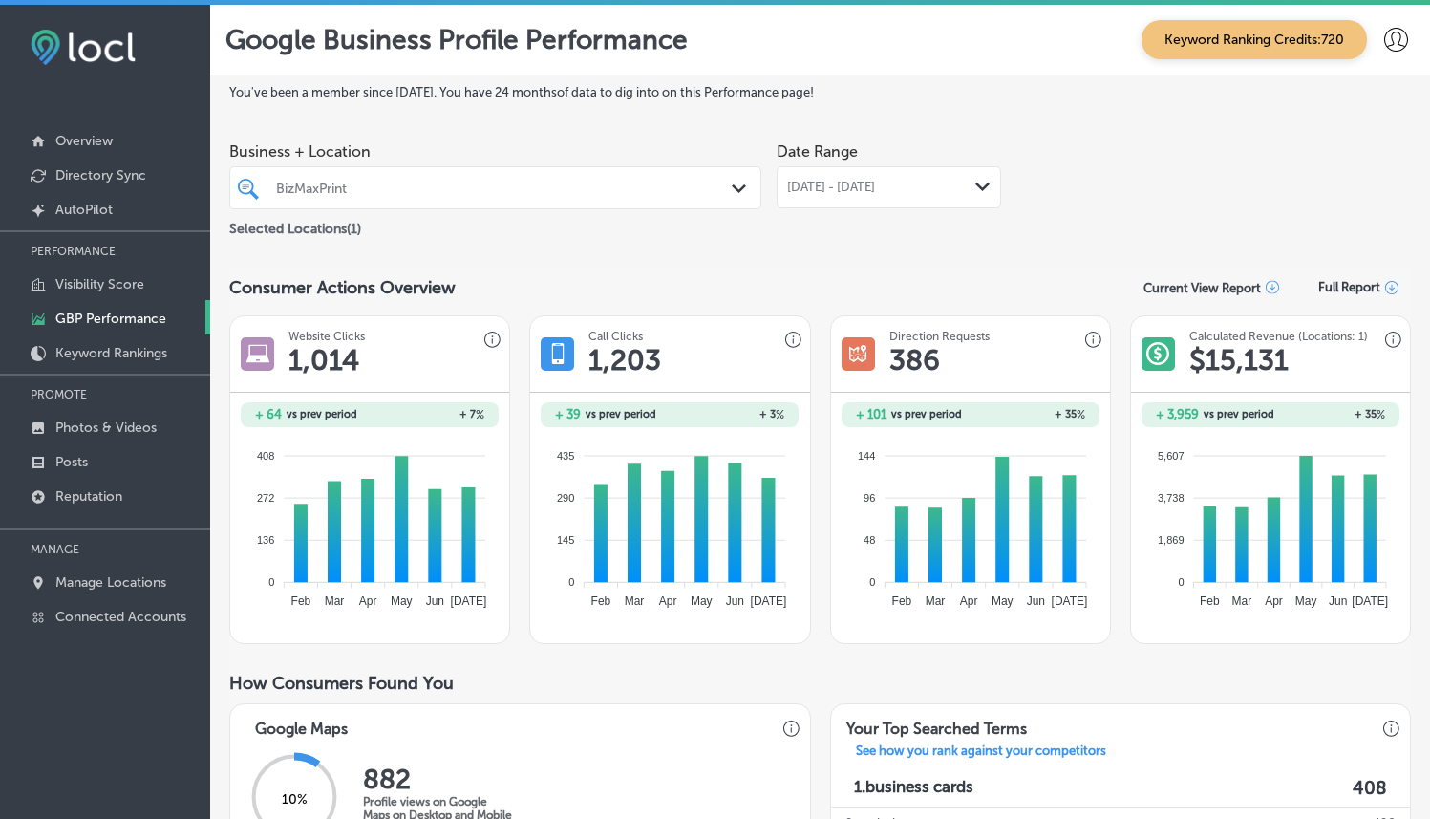
click at [801, 202] on div "[DATE] - [DATE] Path Created with Sketch." at bounding box center [889, 187] width 224 height 42
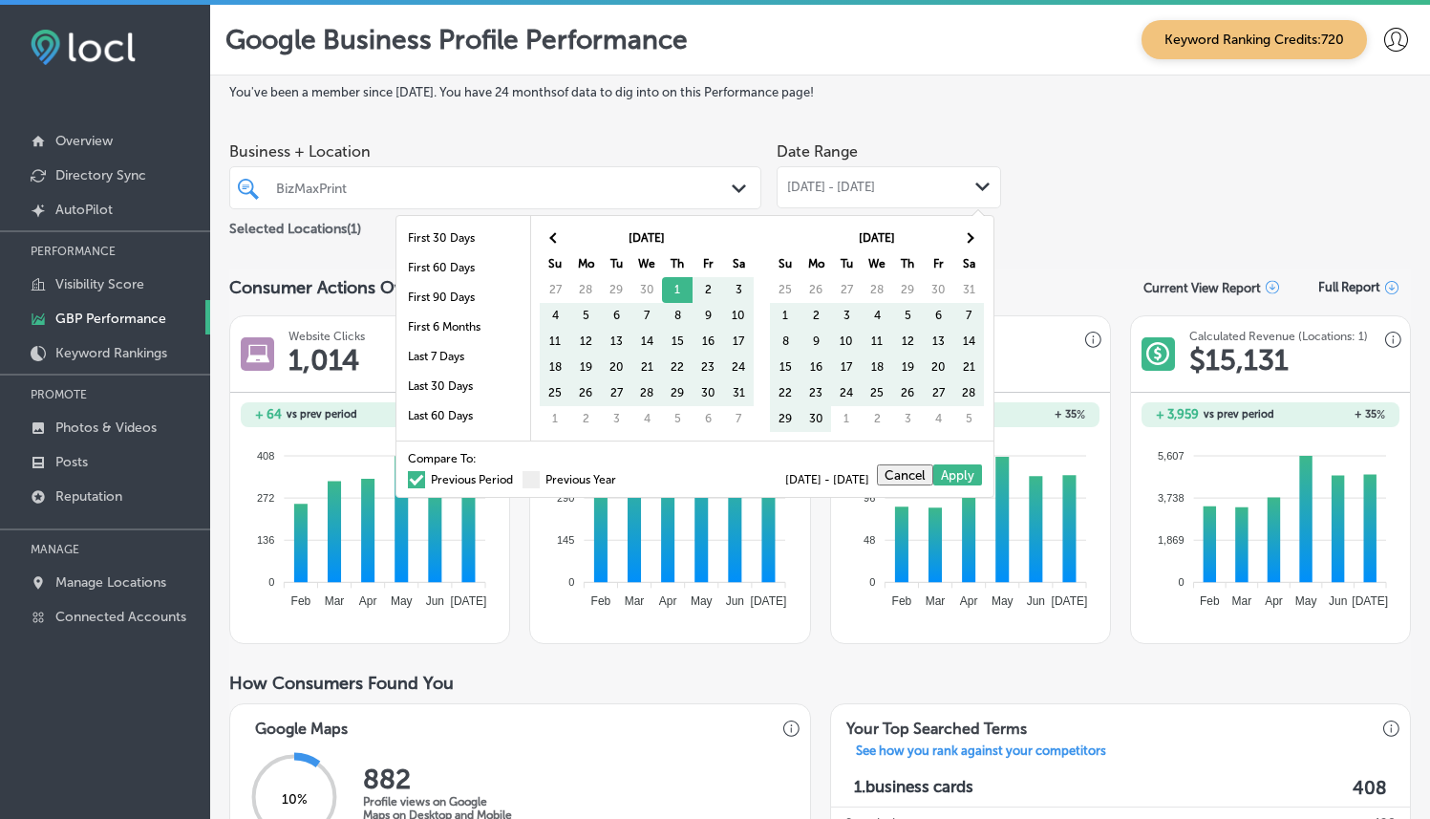
click at [408, 479] on span at bounding box center [416, 479] width 17 height 17
click at [517, 477] on input "Previous Period" at bounding box center [517, 477] width 0 height 0
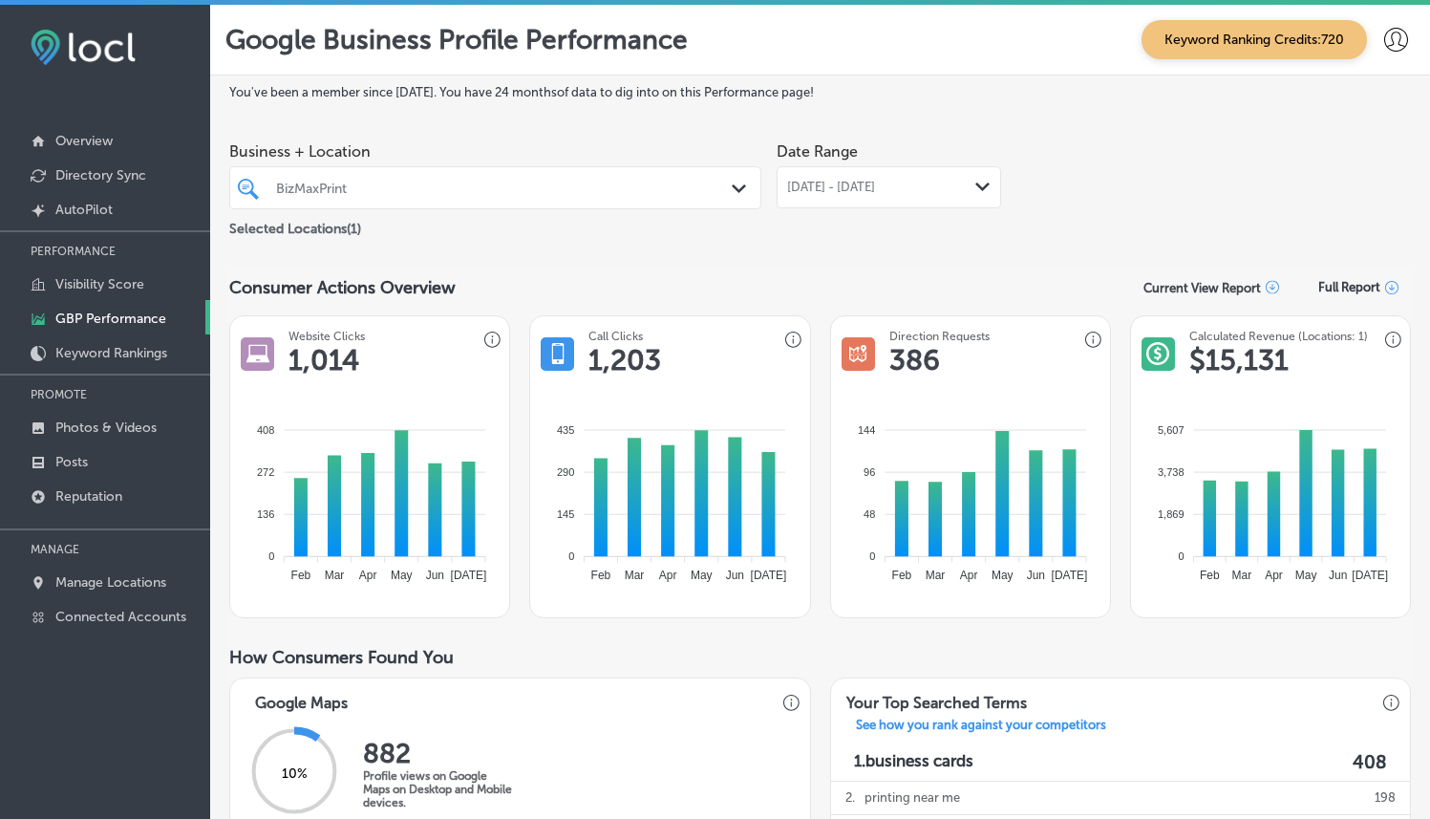
drag, startPoint x: 849, startPoint y: 190, endPoint x: 767, endPoint y: 300, distance: 137.2
click at [849, 190] on span "[DATE] - [DATE]" at bounding box center [831, 187] width 88 height 15
click at [1105, 223] on div "Business + Location BizMaxPrint Path Created with Sketch. Selected Locations ( …" at bounding box center [819, 186] width 1181 height 107
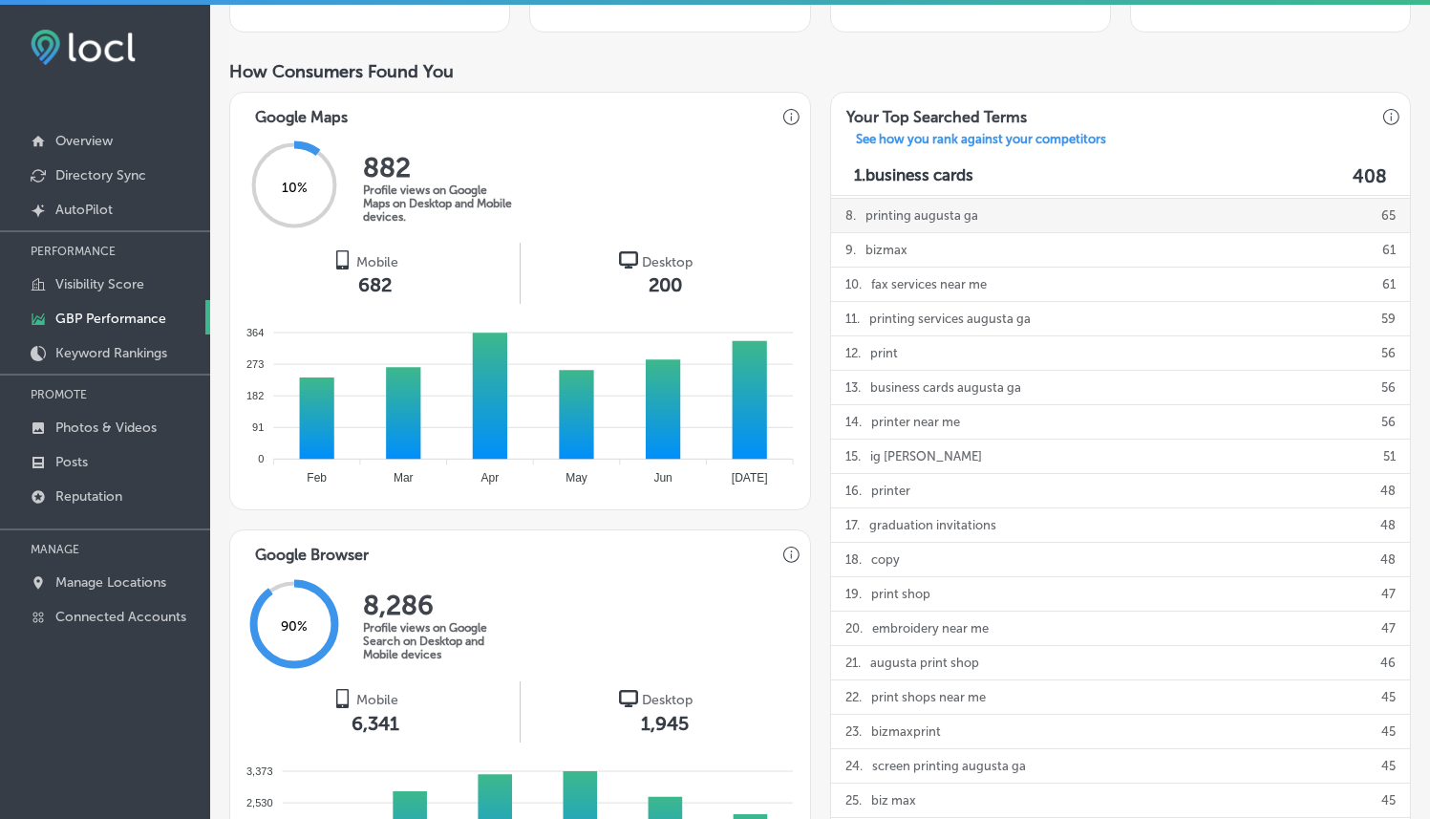
scroll to position [227, 0]
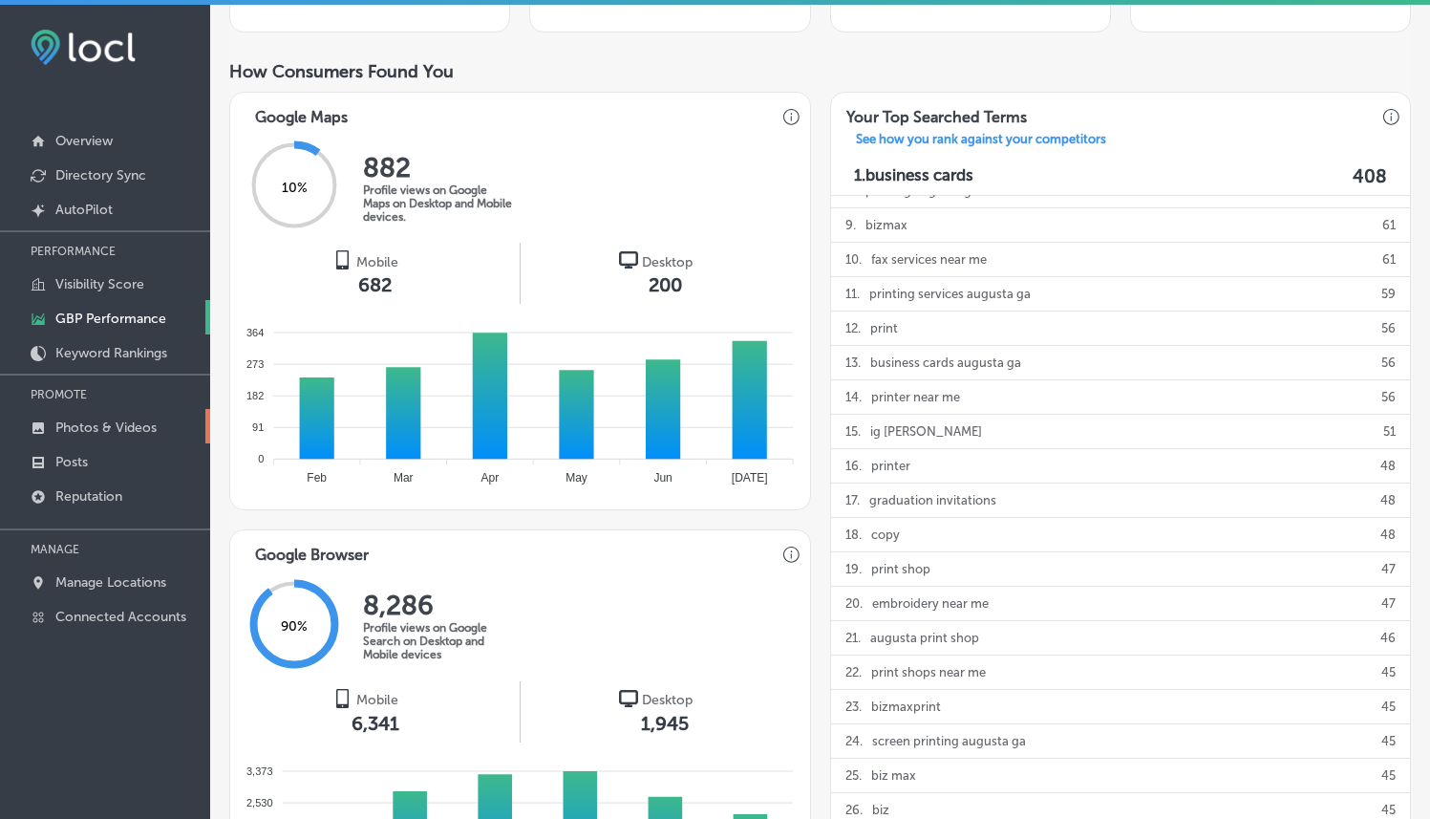
click at [116, 429] on p "Photos & Videos" at bounding box center [105, 427] width 101 height 16
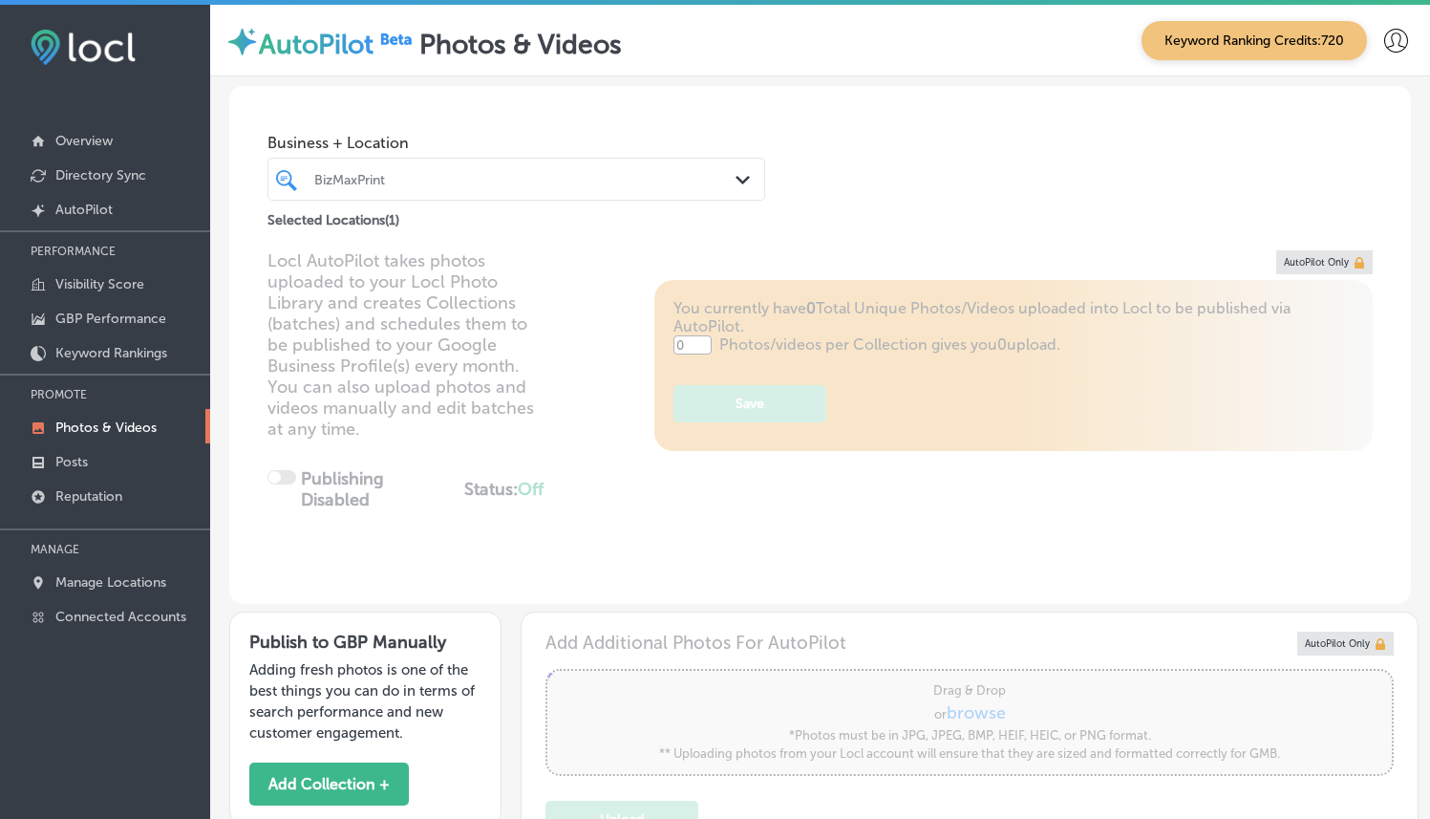
type input "5"
click at [647, 184] on div "BizMaxPrint" at bounding box center [525, 179] width 423 height 16
click at [892, 179] on div "Business + Location BizMaxPrint Path Created with Sketch. Selected Locations ( …" at bounding box center [819, 158] width 1181 height 145
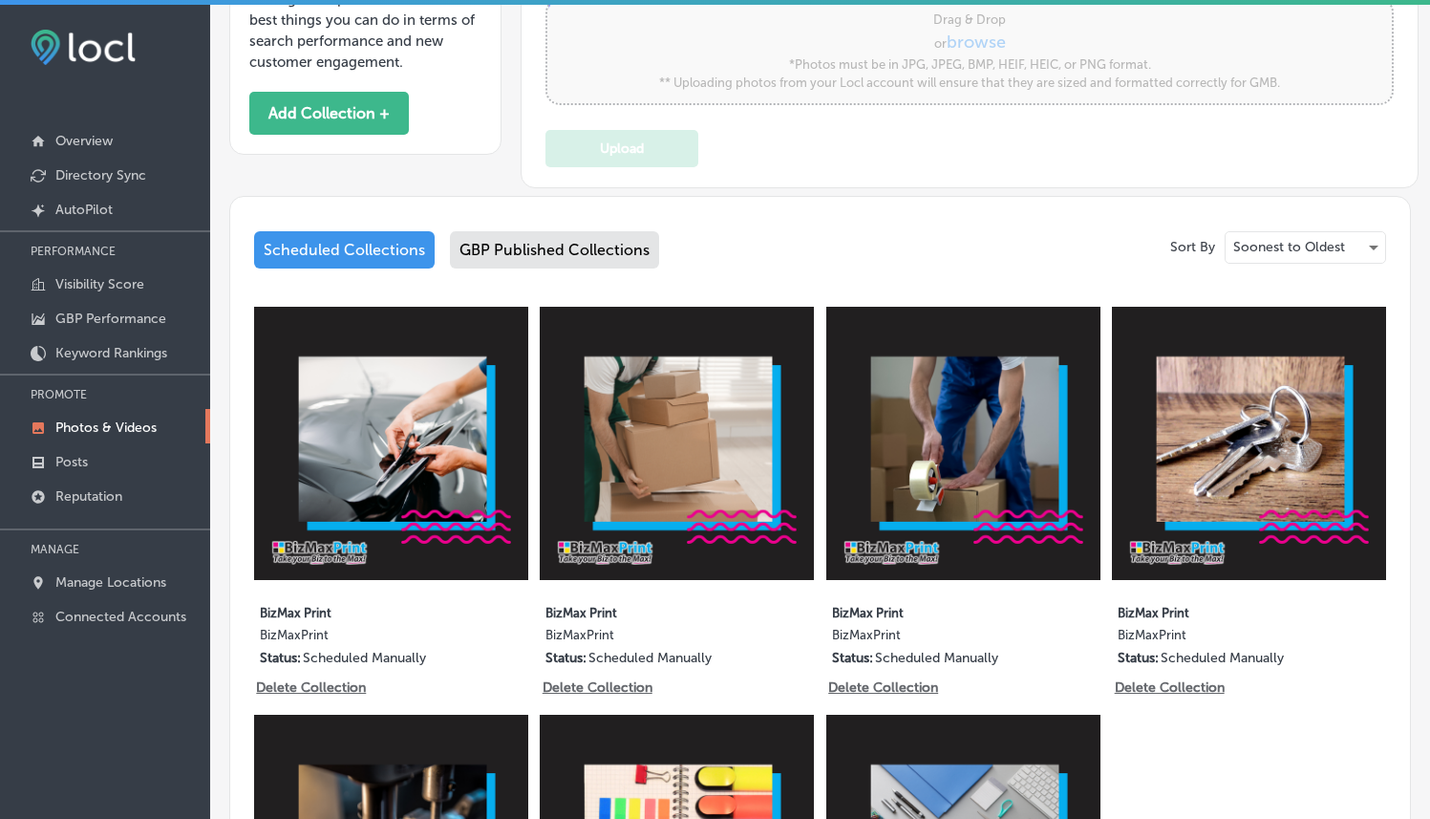
scroll to position [674, 0]
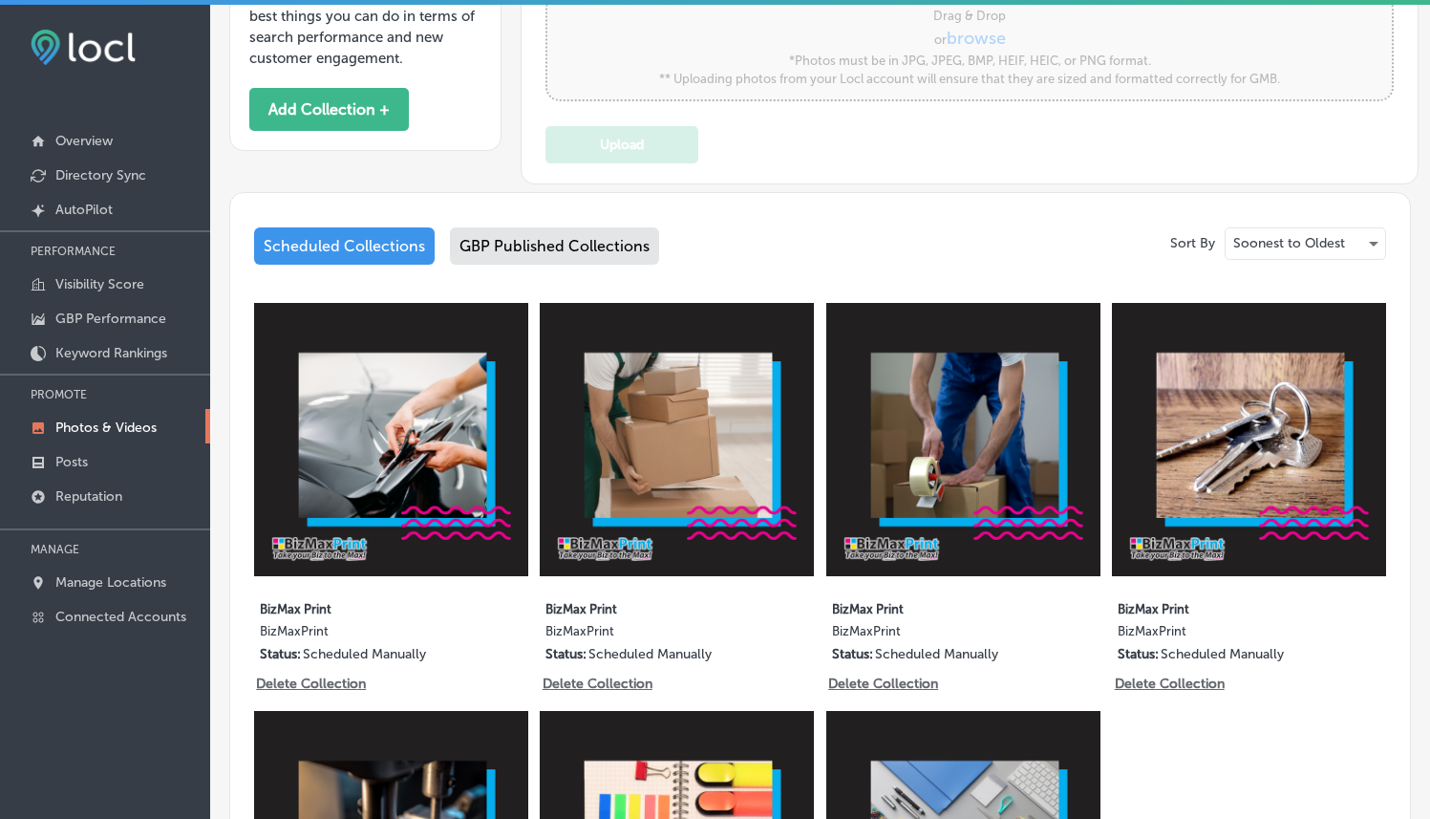
click at [616, 244] on div "GBP Published Collections" at bounding box center [554, 245] width 209 height 37
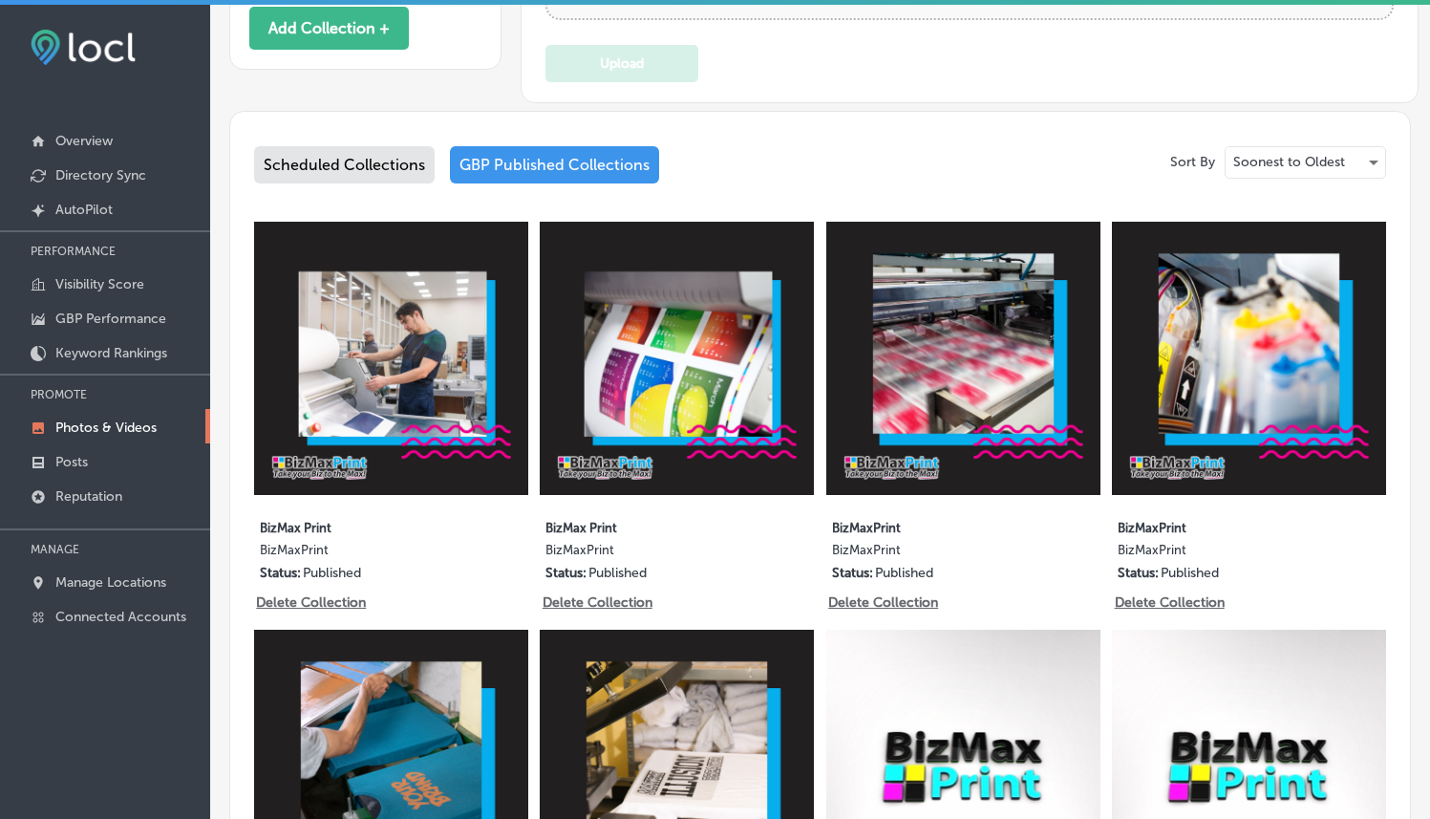
scroll to position [856, 0]
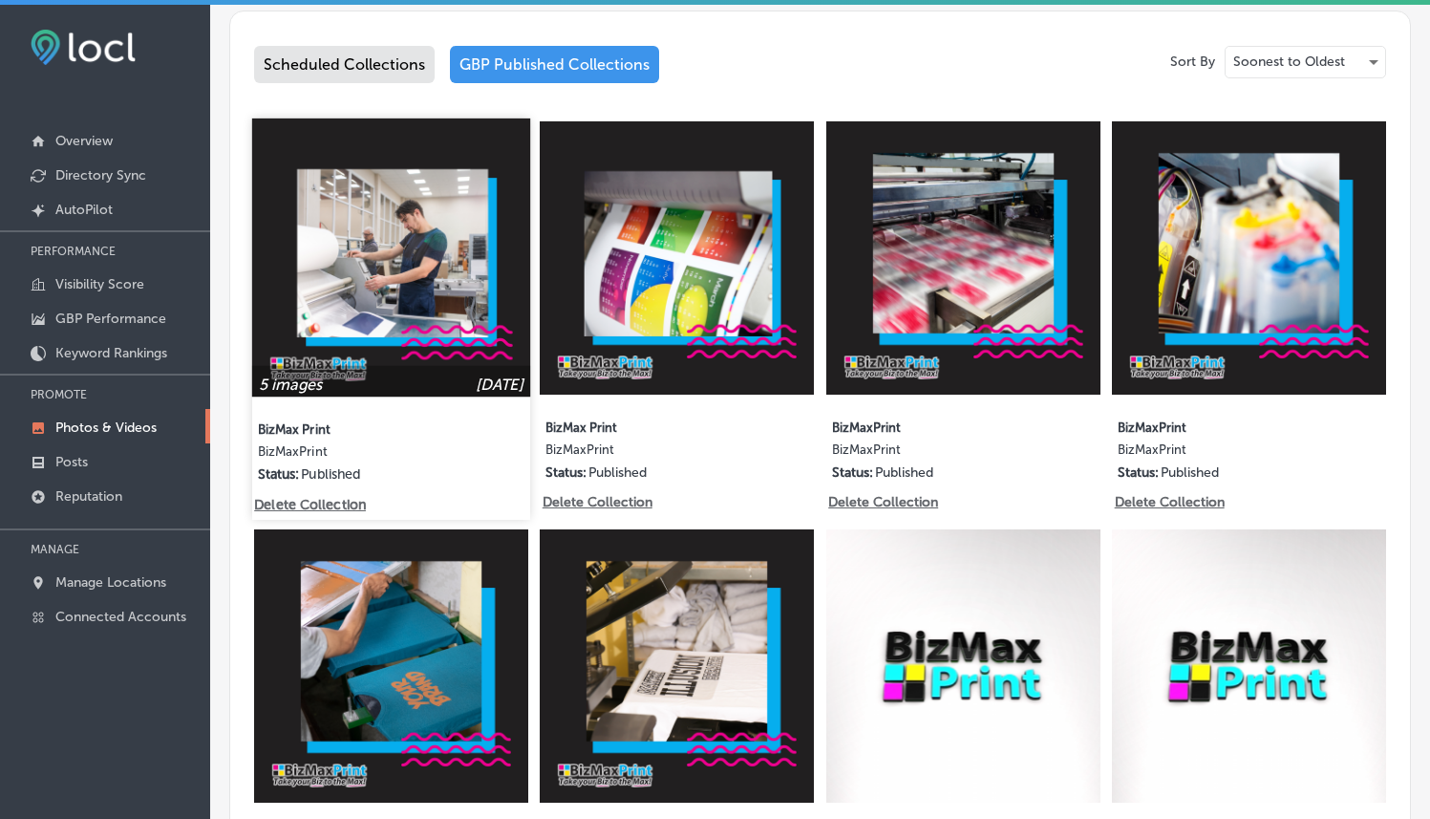
click at [494, 426] on div "BizMax Print BizMaxPrint Status: Published" at bounding box center [391, 446] width 266 height 73
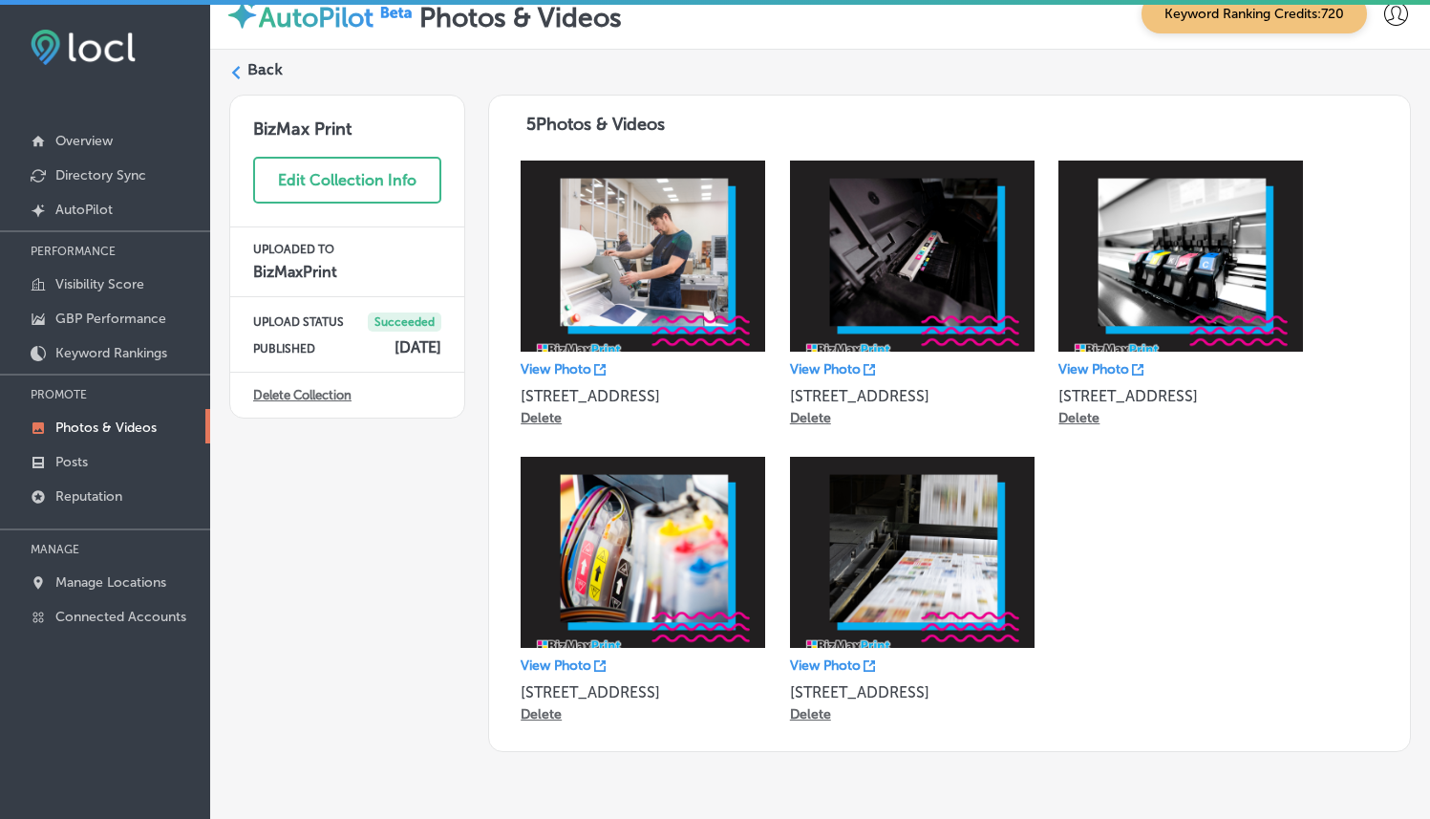
scroll to position [32, 0]
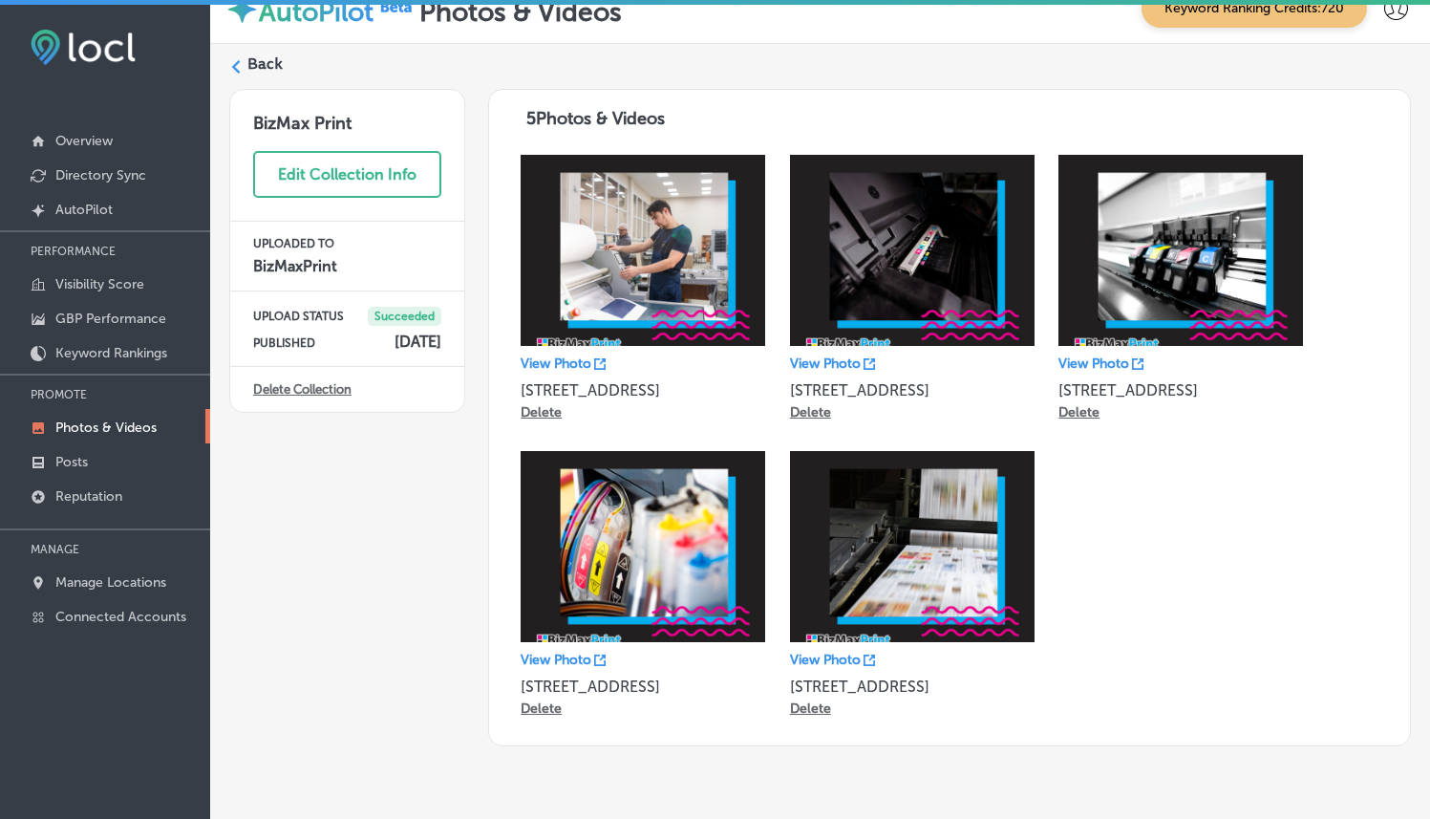
click at [267, 61] on label "Back" at bounding box center [264, 63] width 35 height 21
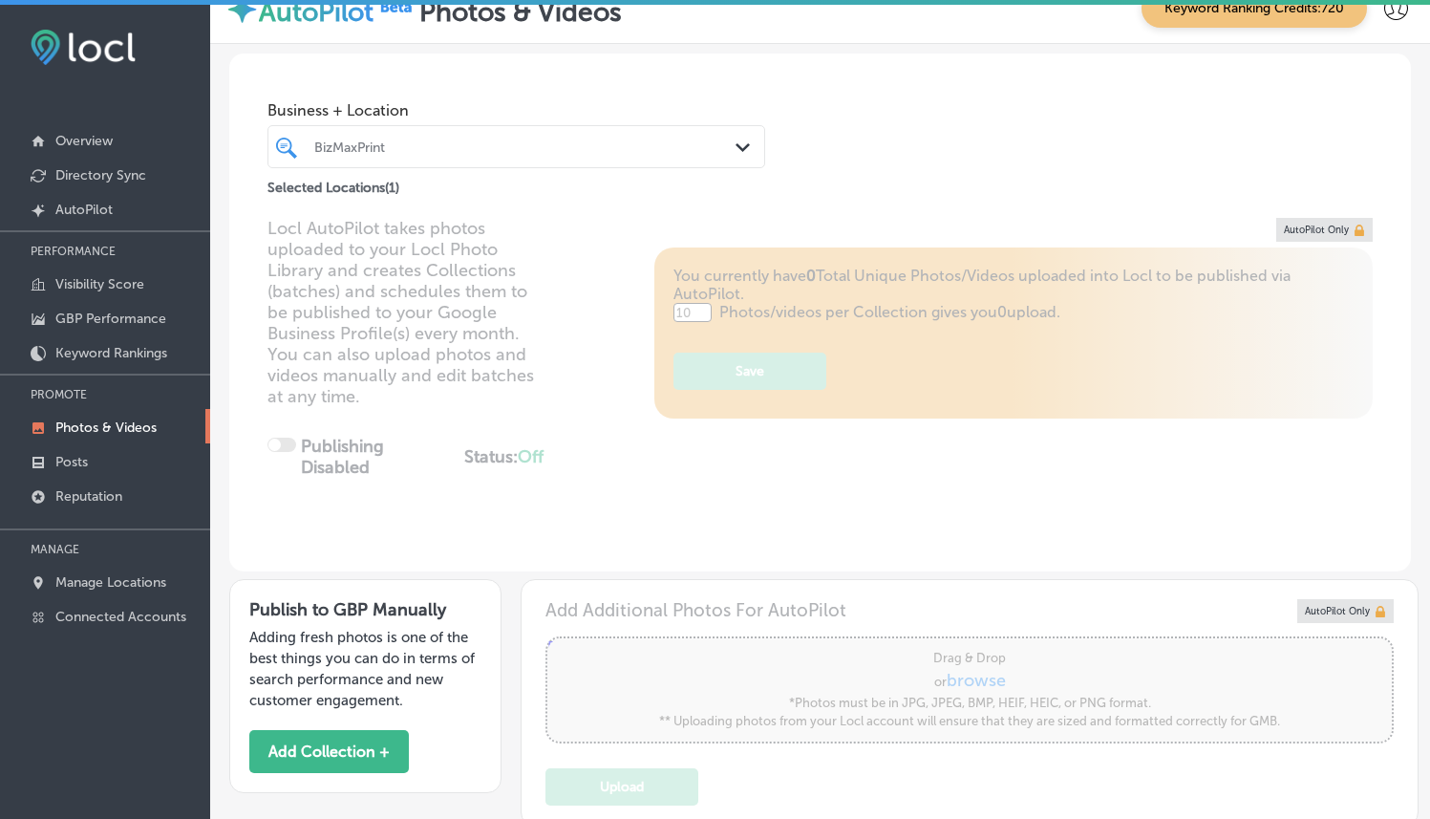
type input "5"
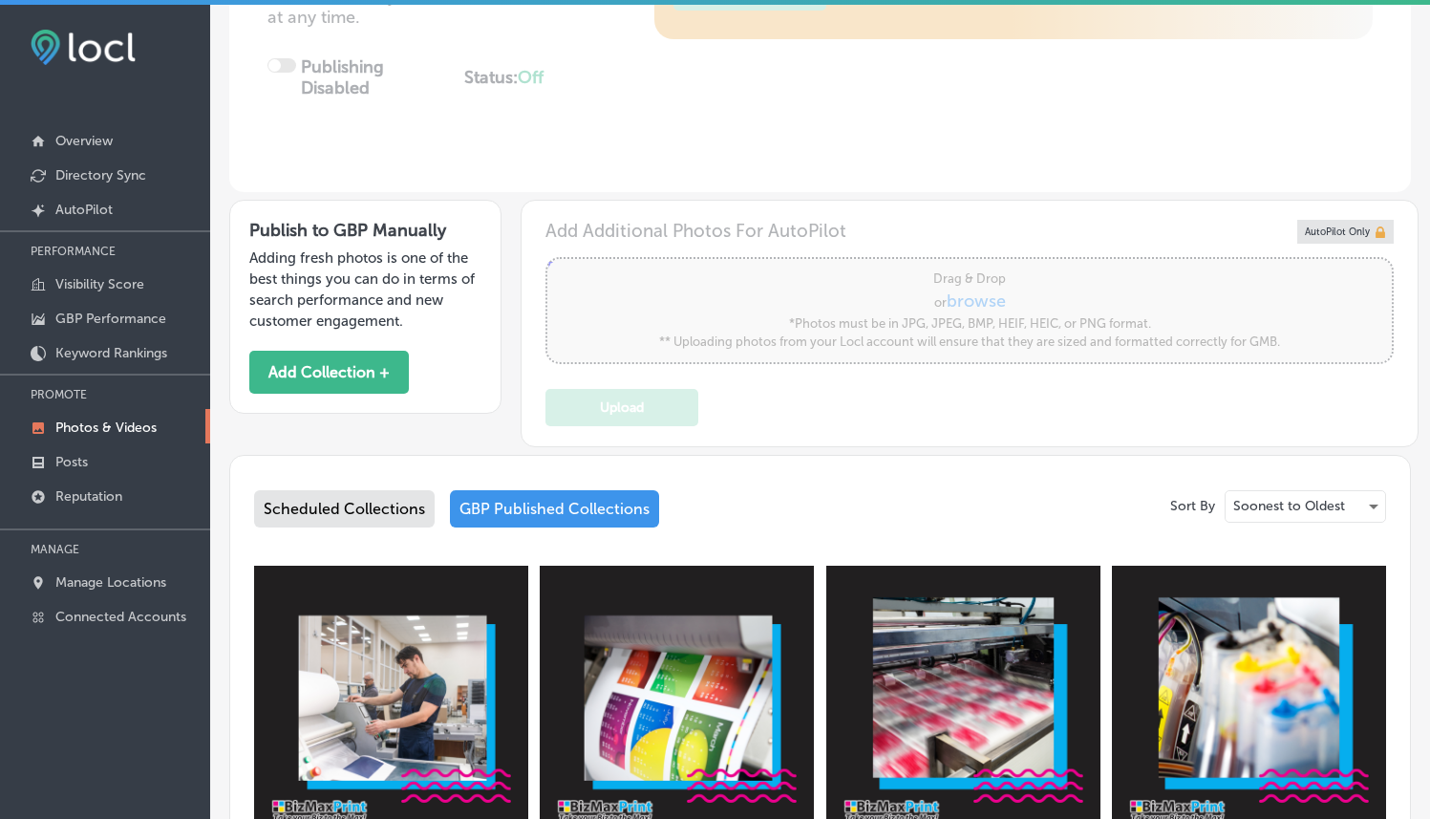
scroll to position [796, 0]
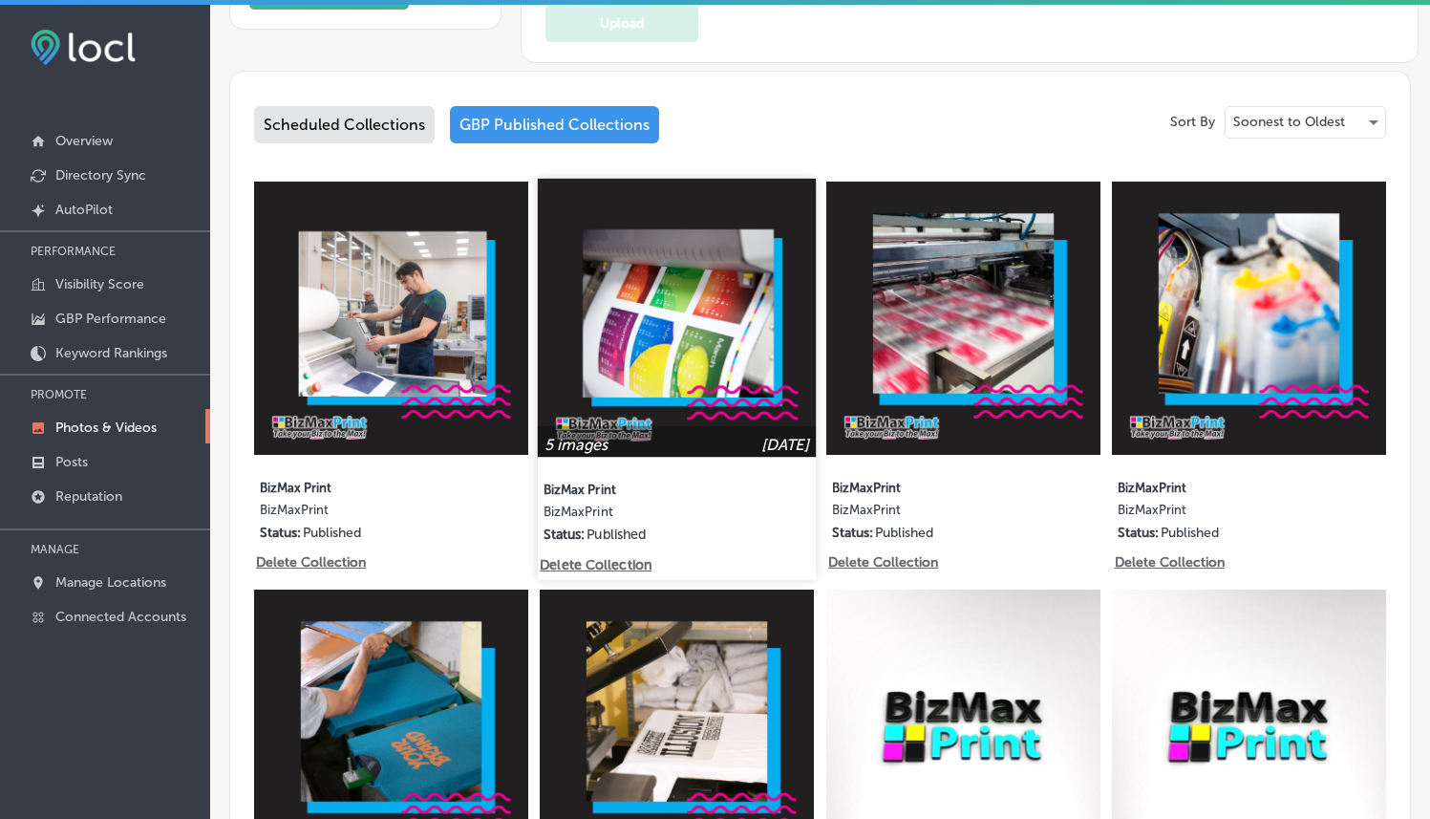
click at [713, 366] on img at bounding box center [677, 317] width 278 height 278
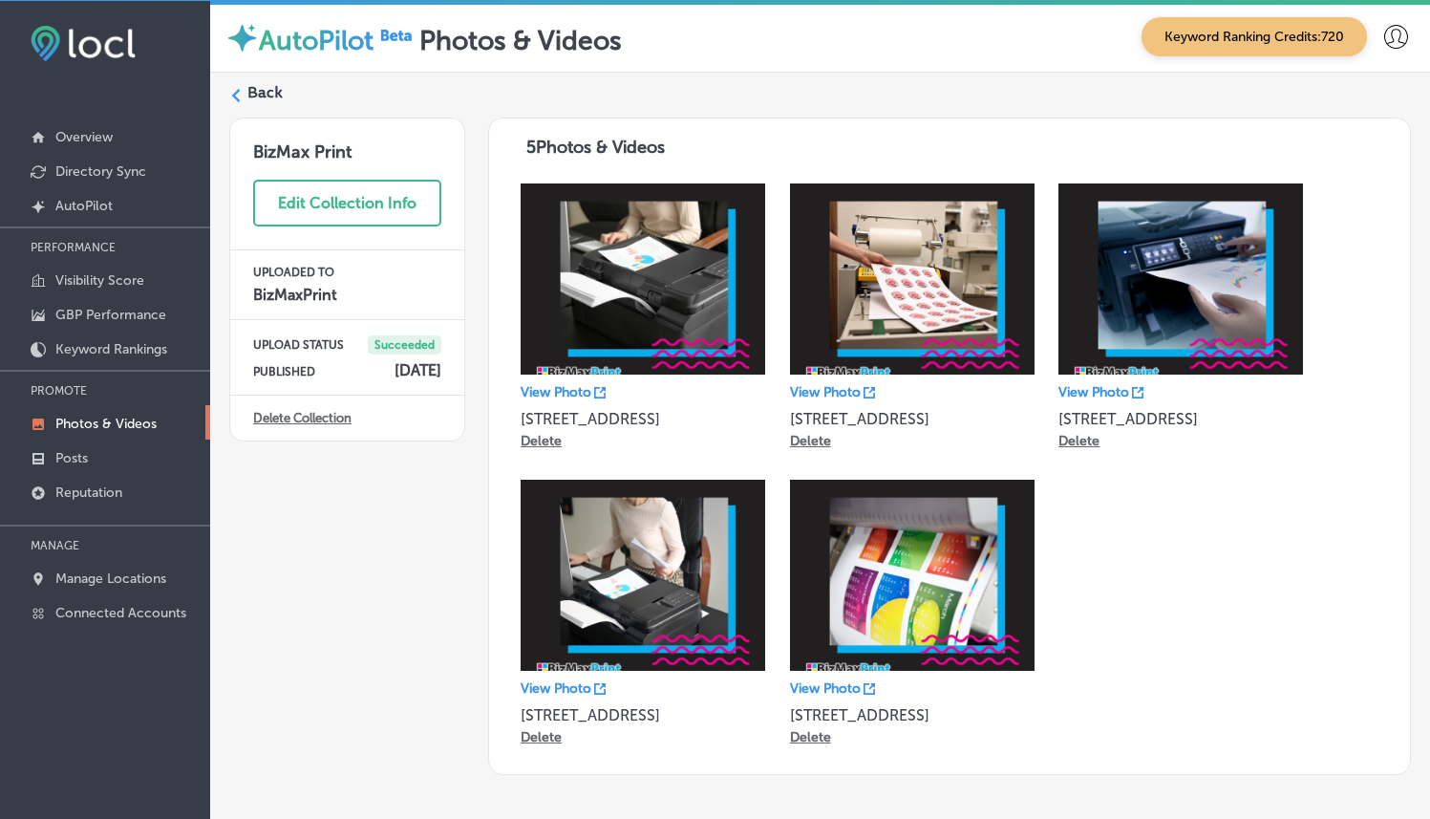
scroll to position [5, 0]
